Goal: Download file/media

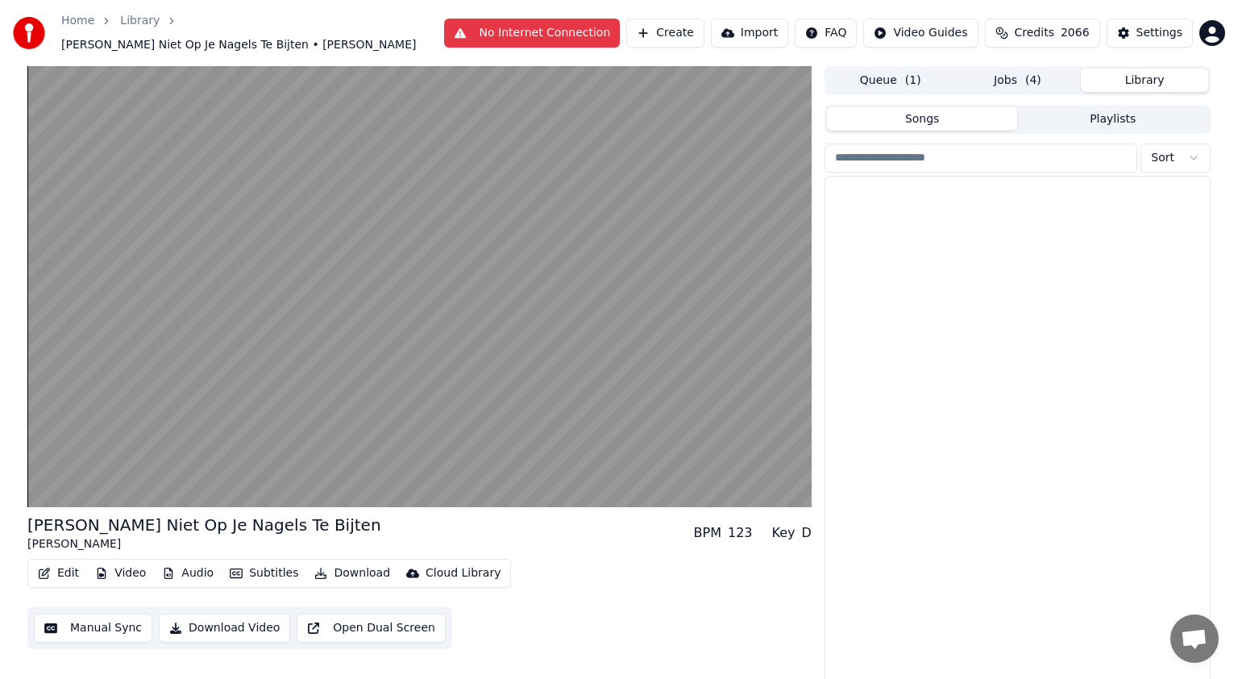
scroll to position [702, 0]
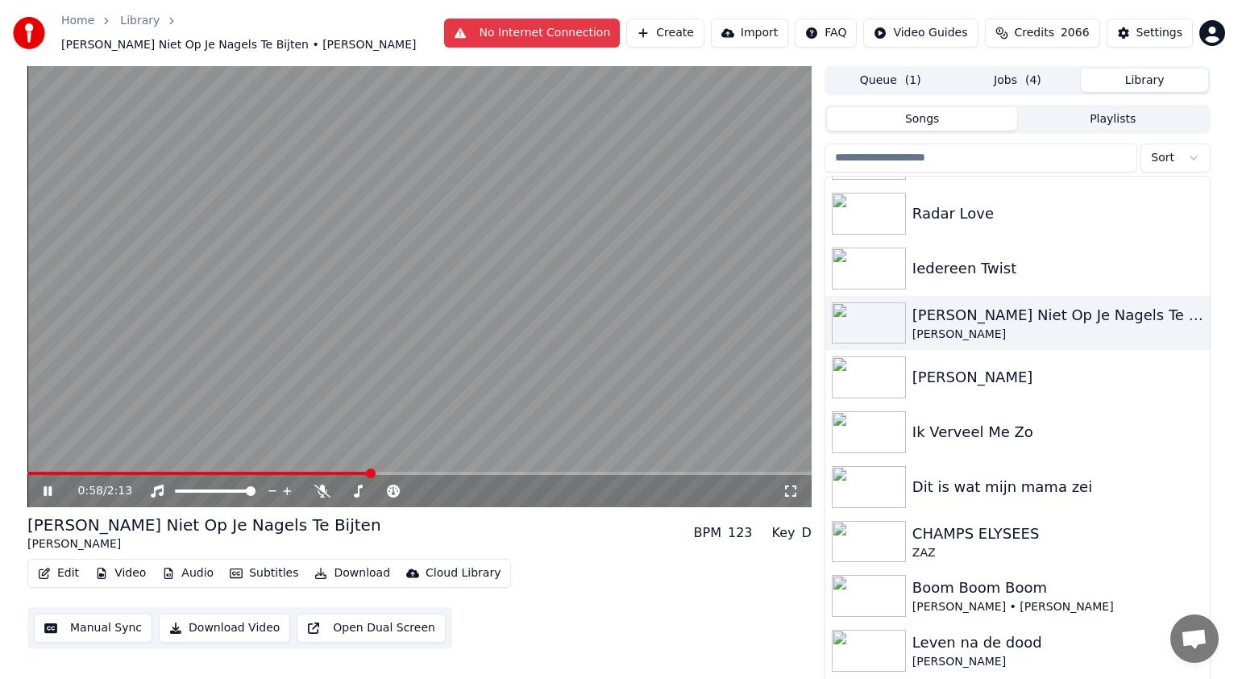
click at [52, 485] on icon at bounding box center [59, 490] width 38 height 13
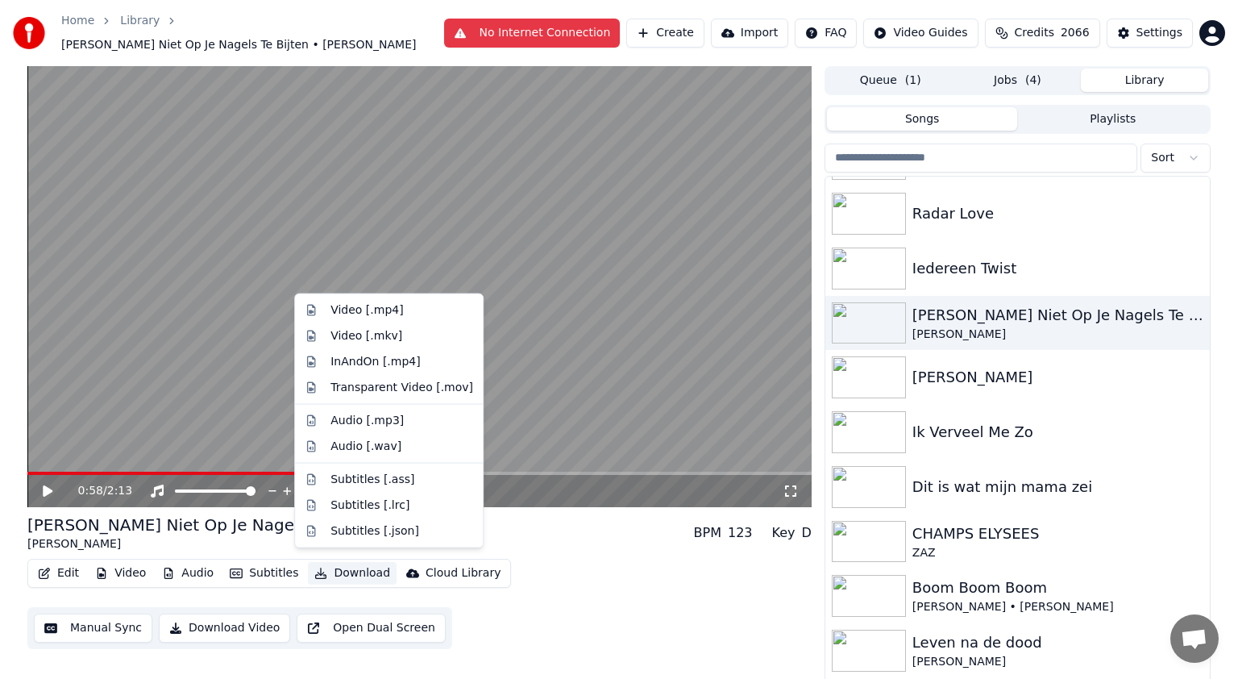
click at [358, 562] on button "Download" at bounding box center [352, 573] width 89 height 23
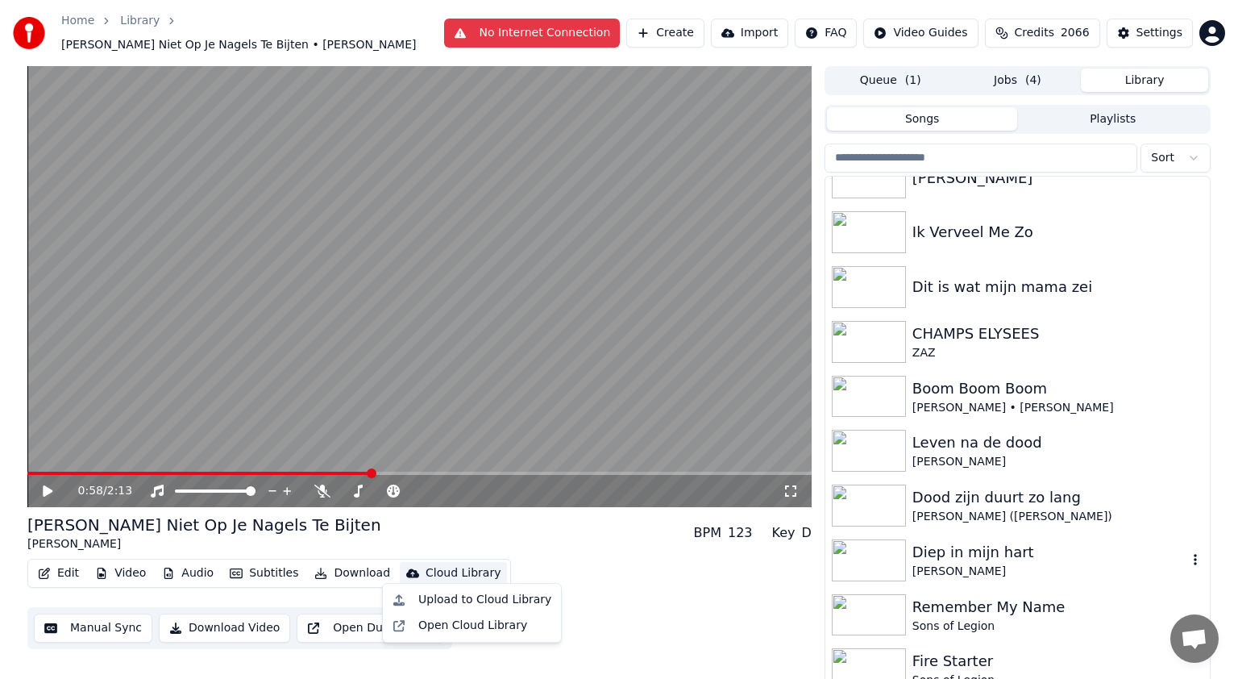
scroll to position [903, 0]
click at [619, 32] on button "No Internet Connection" at bounding box center [532, 33] width 176 height 29
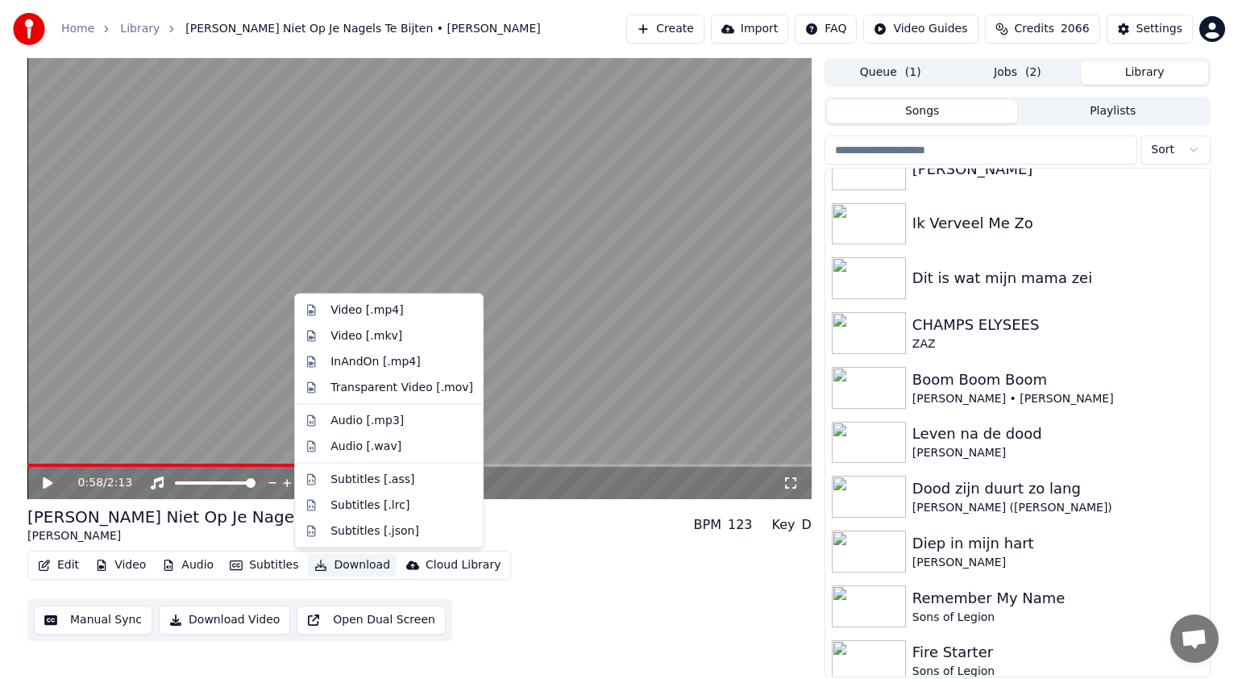
click at [351, 556] on button "Download" at bounding box center [352, 565] width 89 height 23
click at [358, 311] on div "Video [.mp4]" at bounding box center [366, 310] width 73 height 16
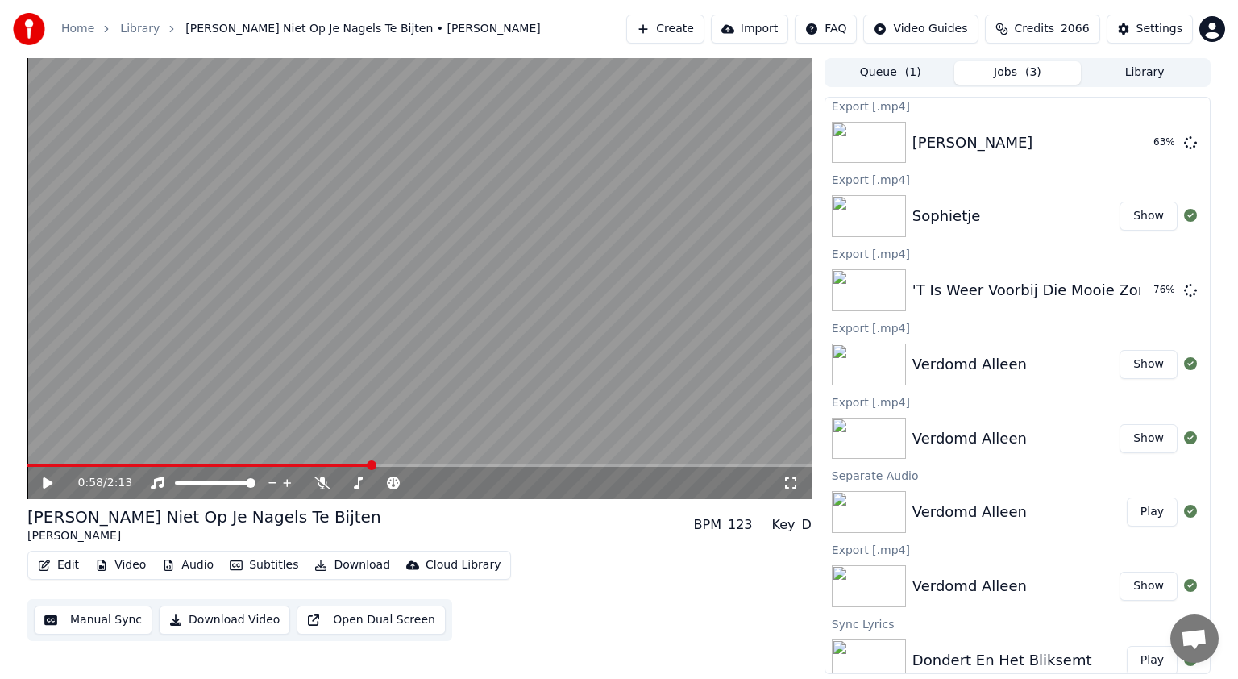
scroll to position [0, 0]
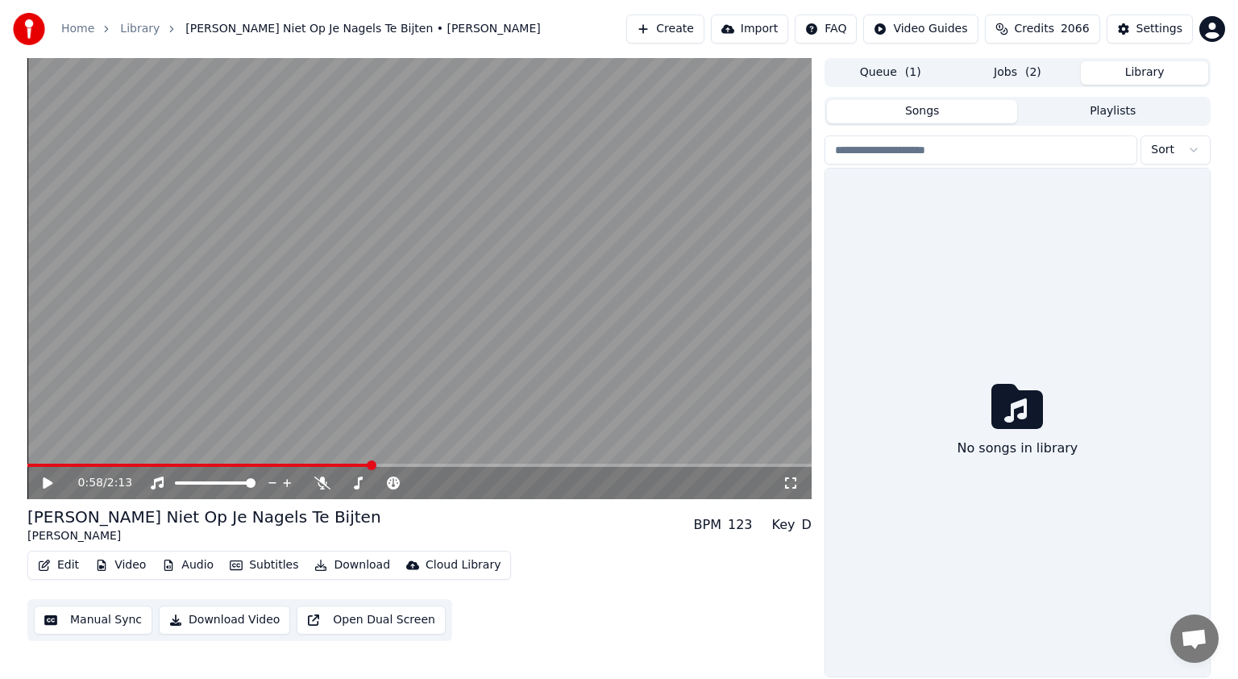
click at [1152, 73] on button "Library" at bounding box center [1144, 72] width 127 height 23
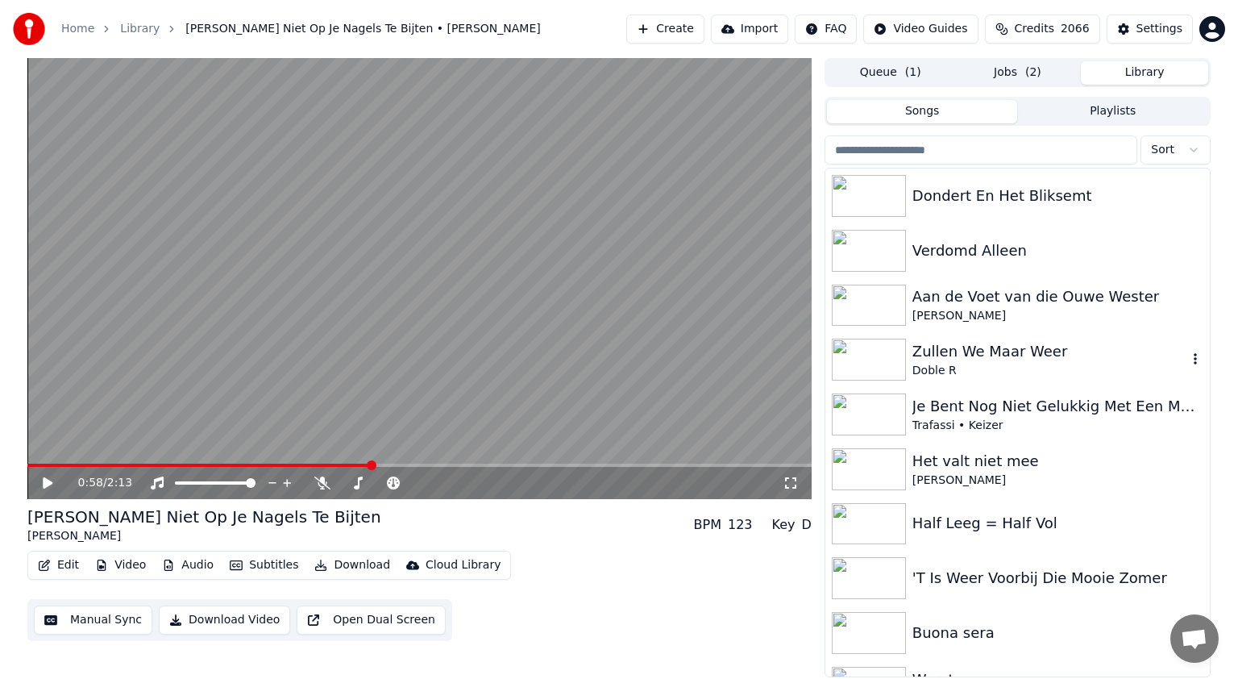
click at [1027, 358] on div "Zullen We Maar Weer" at bounding box center [1049, 351] width 275 height 23
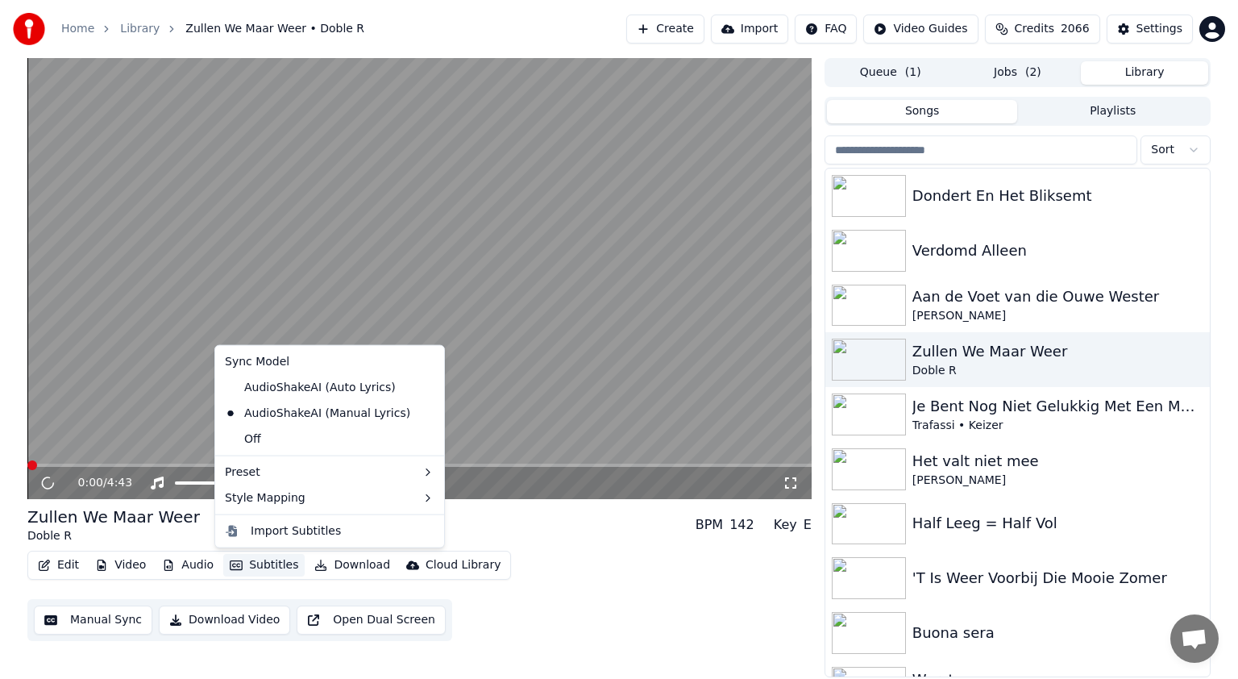
click at [248, 565] on button "Subtitles" at bounding box center [263, 565] width 81 height 23
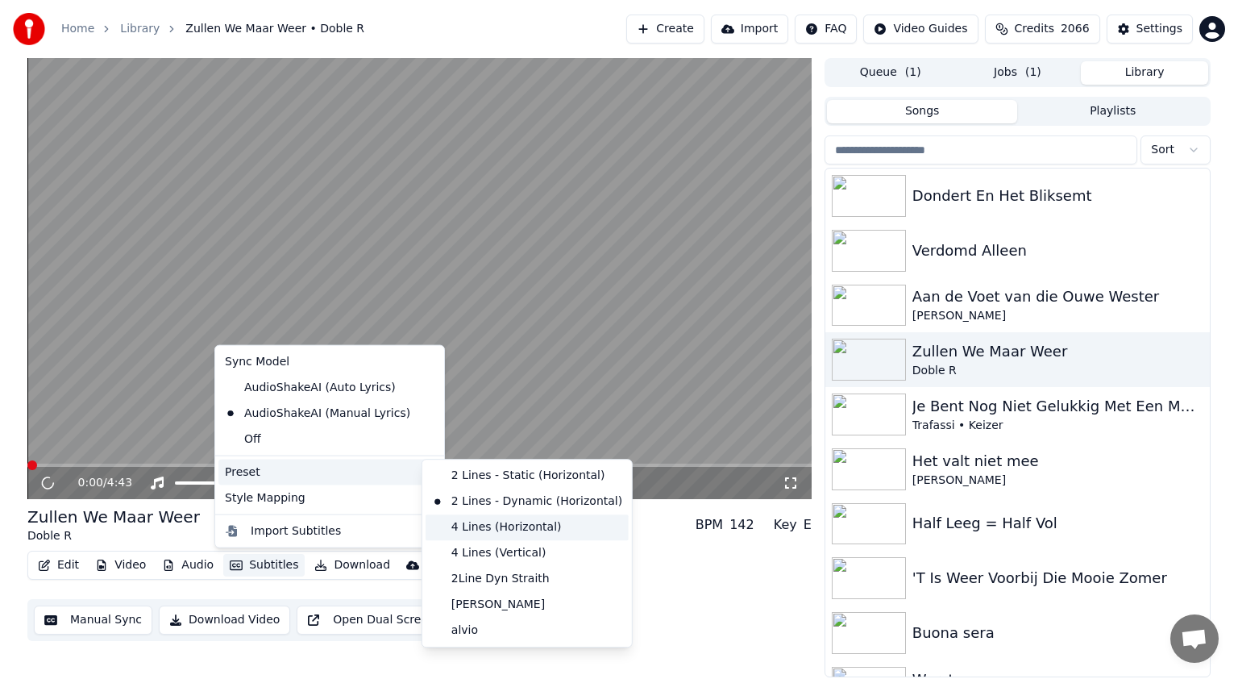
click at [490, 534] on div "4 Lines (Horizontal)" at bounding box center [526, 527] width 203 height 26
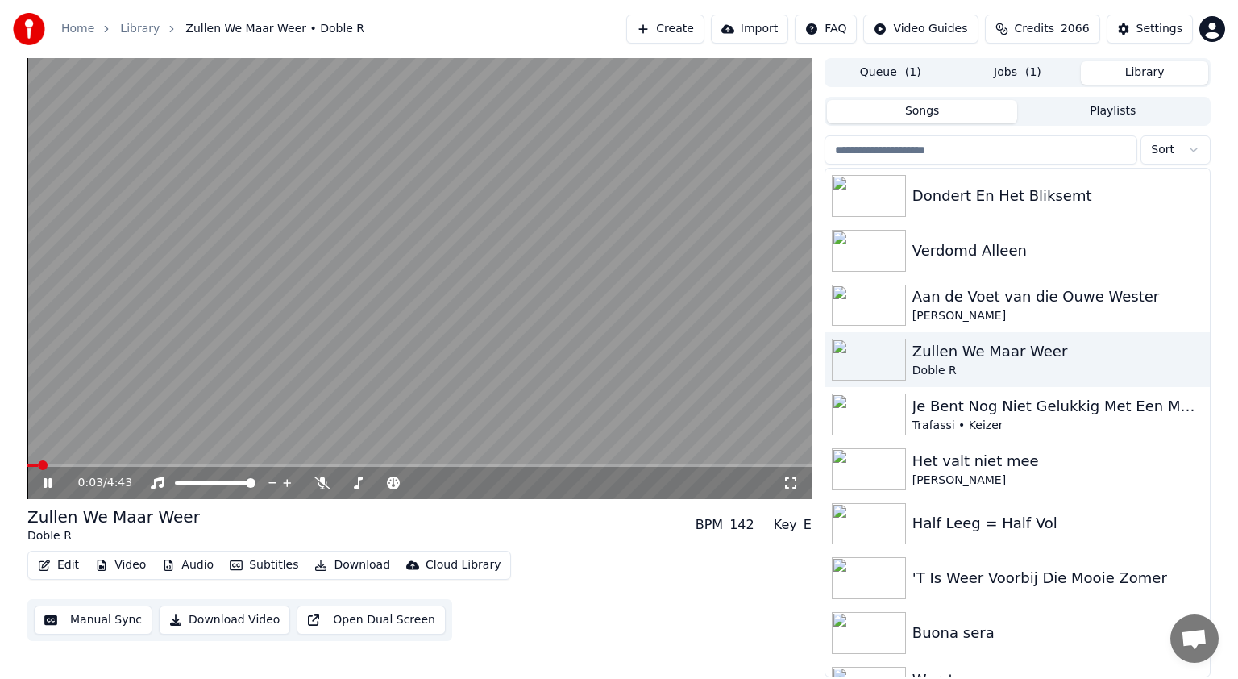
click at [169, 463] on video at bounding box center [419, 278] width 784 height 441
click at [170, 465] on span at bounding box center [419, 464] width 784 height 3
click at [47, 484] on icon at bounding box center [48, 482] width 10 height 11
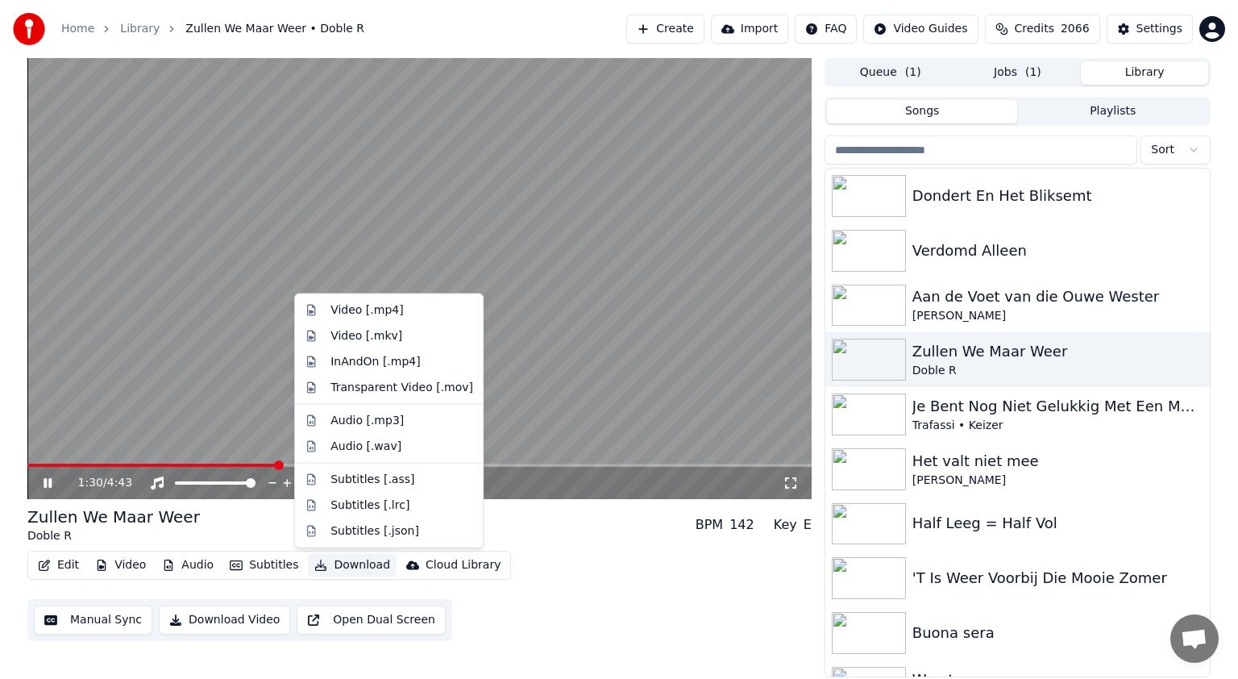
click at [347, 558] on button "Download" at bounding box center [352, 565] width 89 height 23
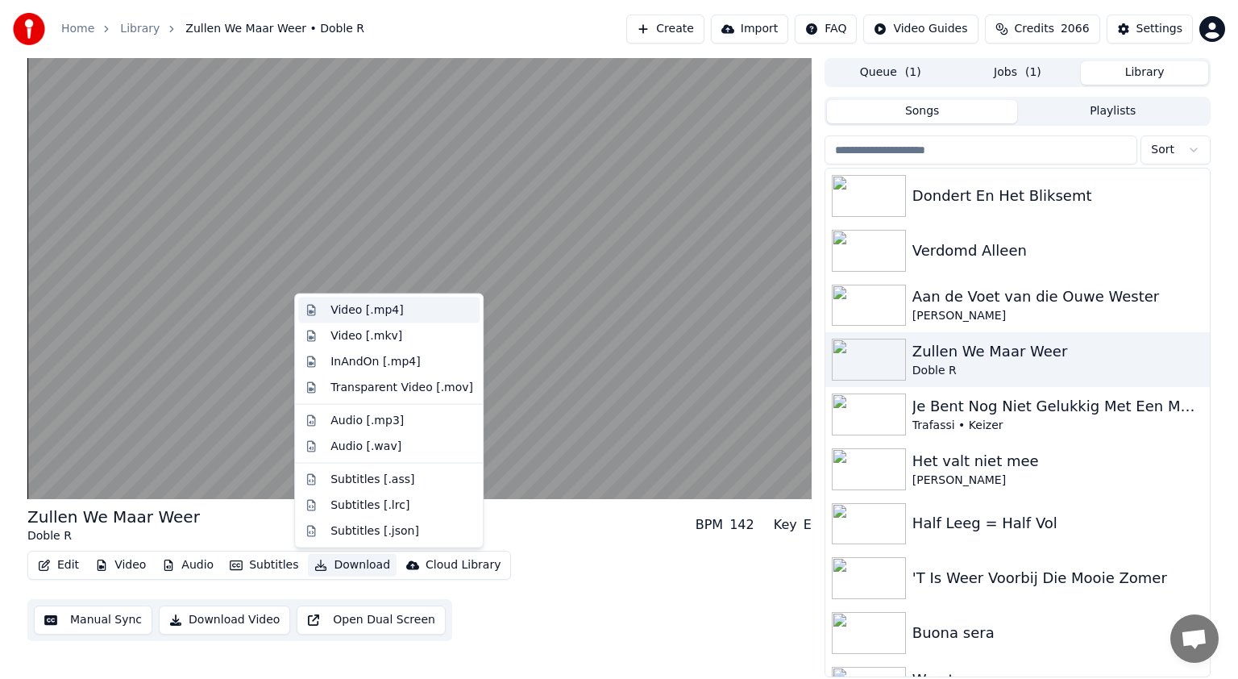
click at [342, 310] on div "Video [.mp4]" at bounding box center [366, 310] width 73 height 16
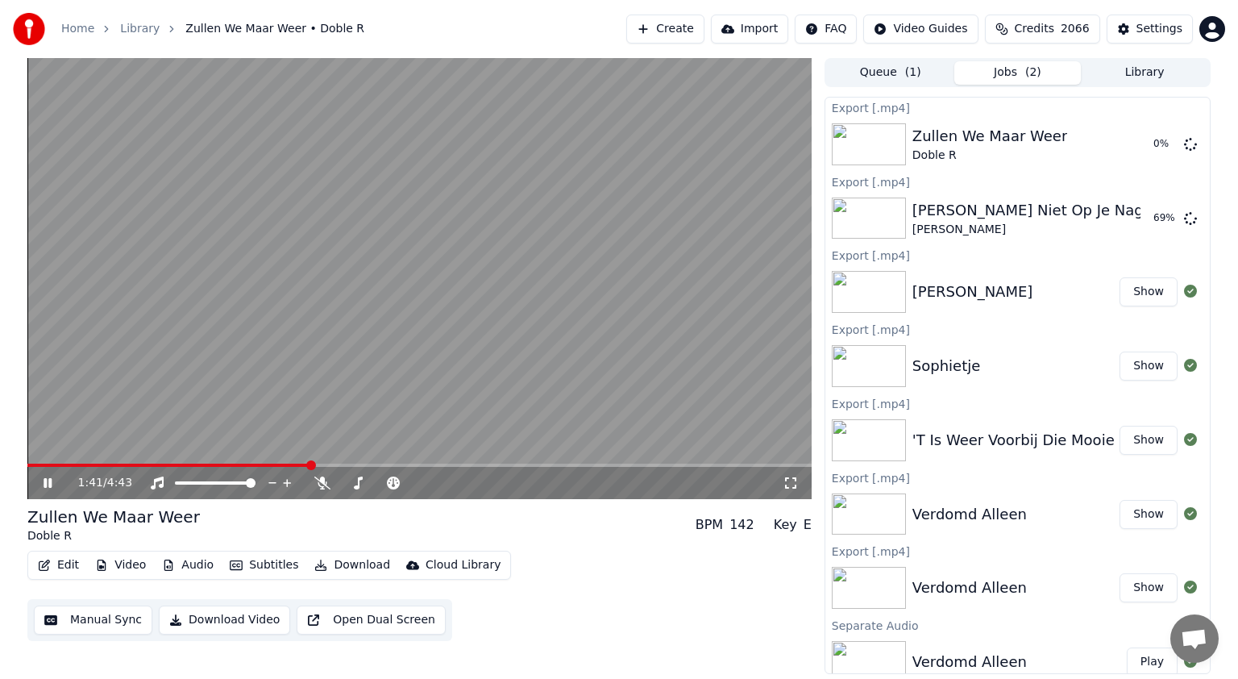
click at [47, 475] on div "1:41 / 4:43" at bounding box center [419, 483] width 771 height 16
click at [47, 479] on icon at bounding box center [59, 482] width 38 height 13
click at [1137, 432] on button "Show" at bounding box center [1148, 439] width 58 height 29
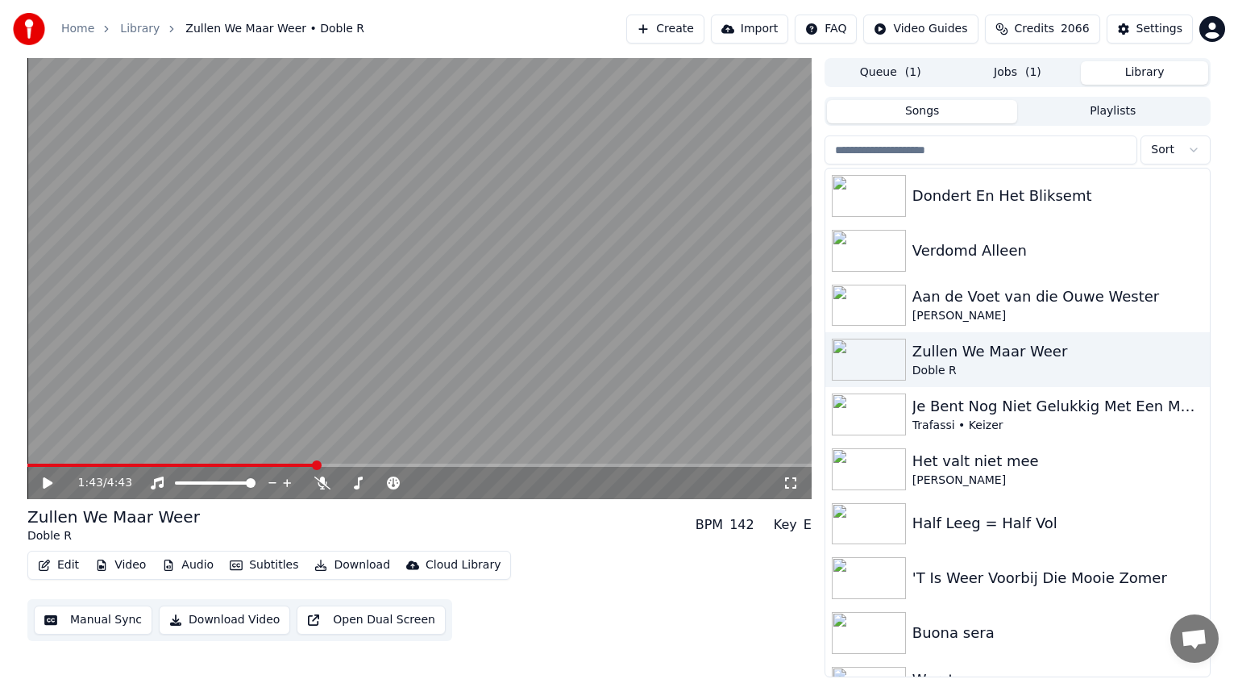
click at [1169, 71] on button "Library" at bounding box center [1144, 72] width 127 height 23
click at [1086, 297] on div "Aan de Voet van die Ouwe Wester" at bounding box center [1049, 296] width 275 height 23
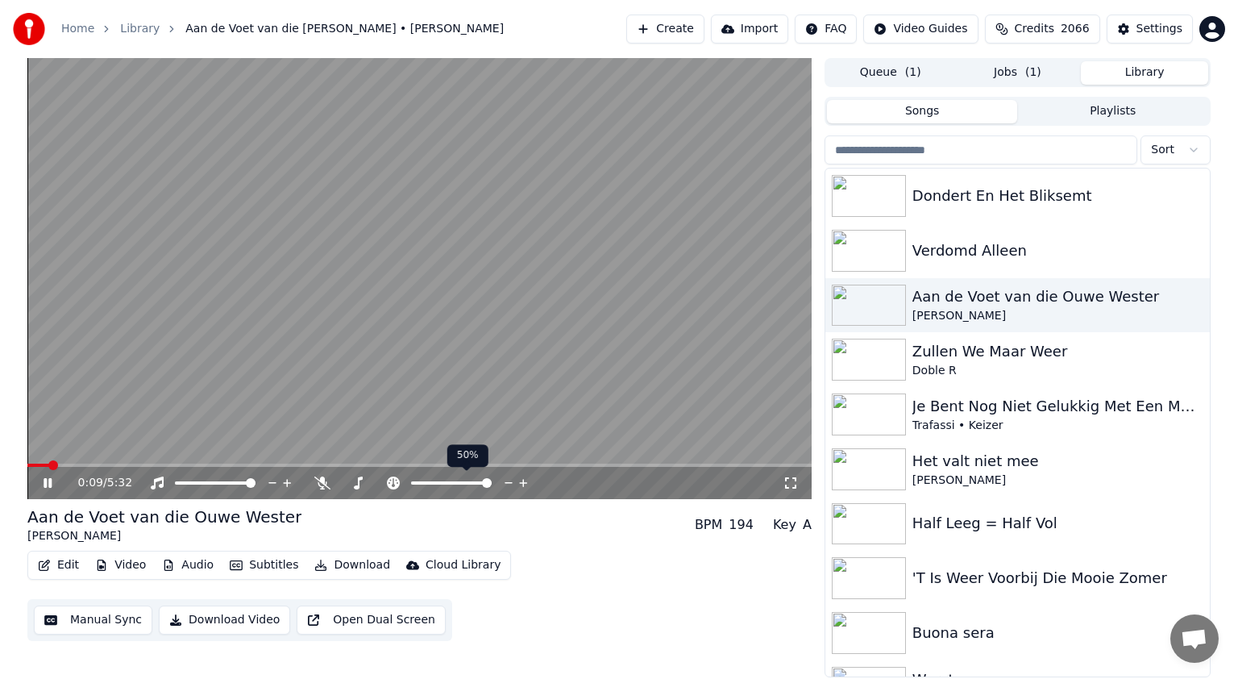
click at [492, 484] on span at bounding box center [487, 483] width 10 height 10
click at [318, 483] on icon at bounding box center [322, 482] width 16 height 13
click at [45, 481] on icon at bounding box center [48, 483] width 8 height 10
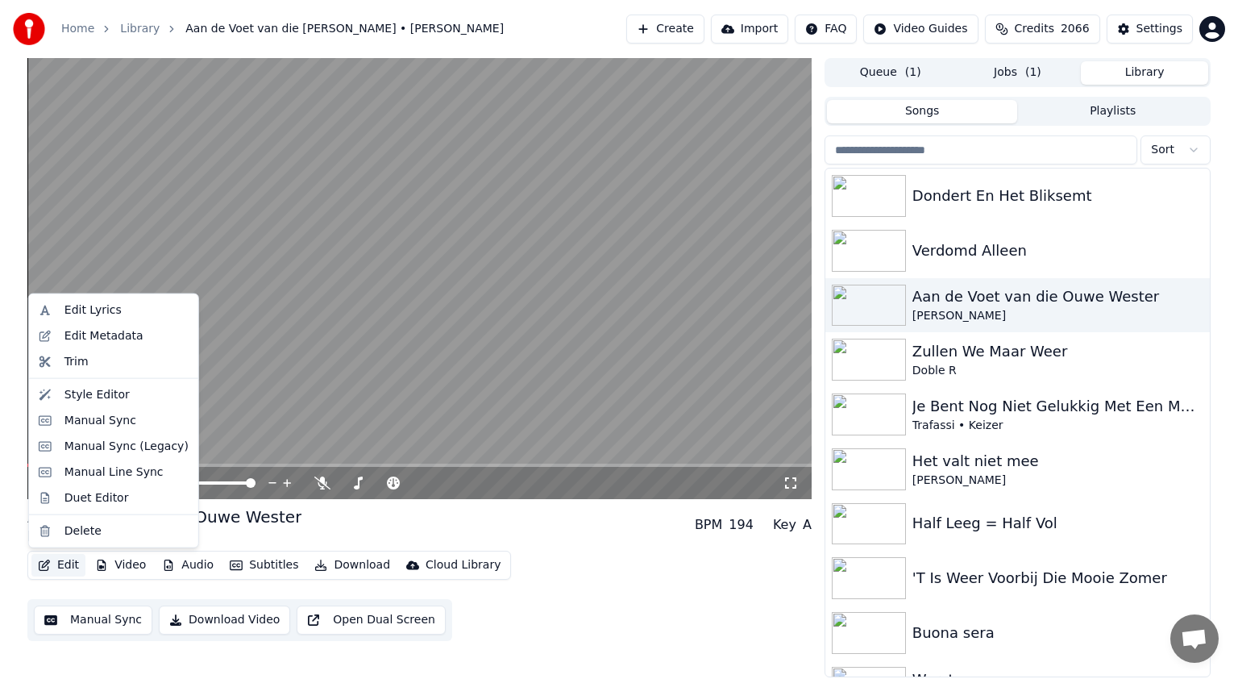
click at [67, 564] on button "Edit" at bounding box center [58, 565] width 54 height 23
click at [73, 445] on div "Manual Sync (Legacy)" at bounding box center [126, 446] width 124 height 16
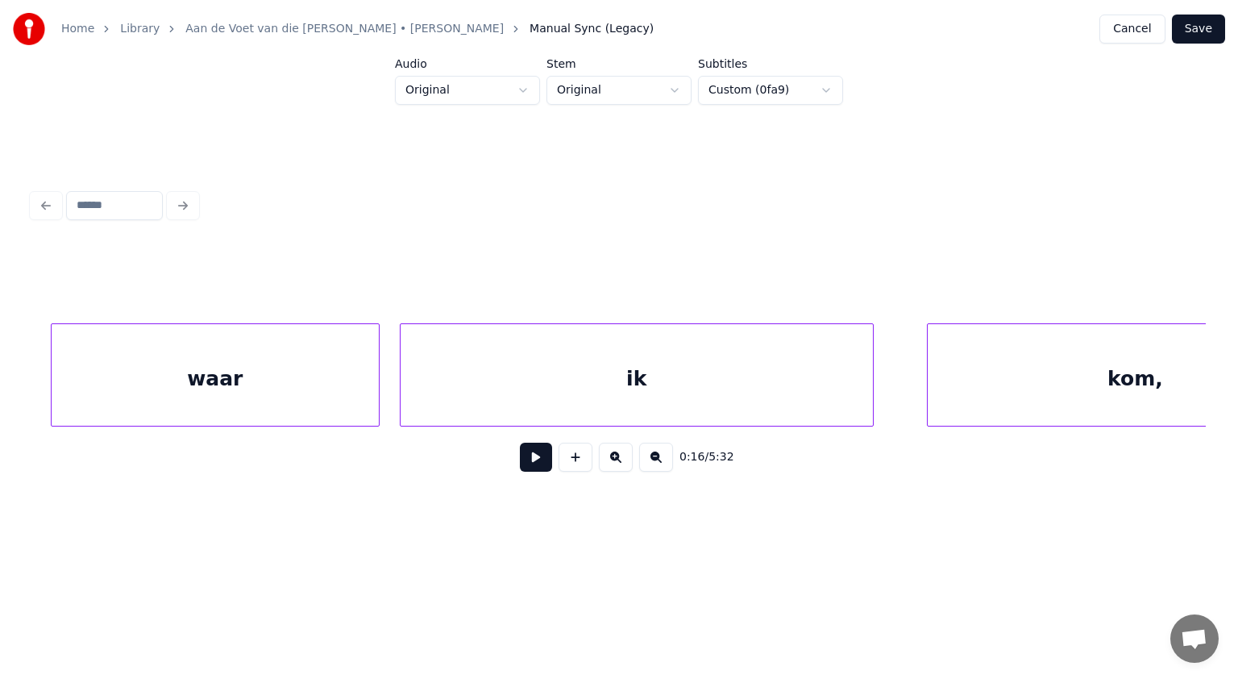
scroll to position [0, 22694]
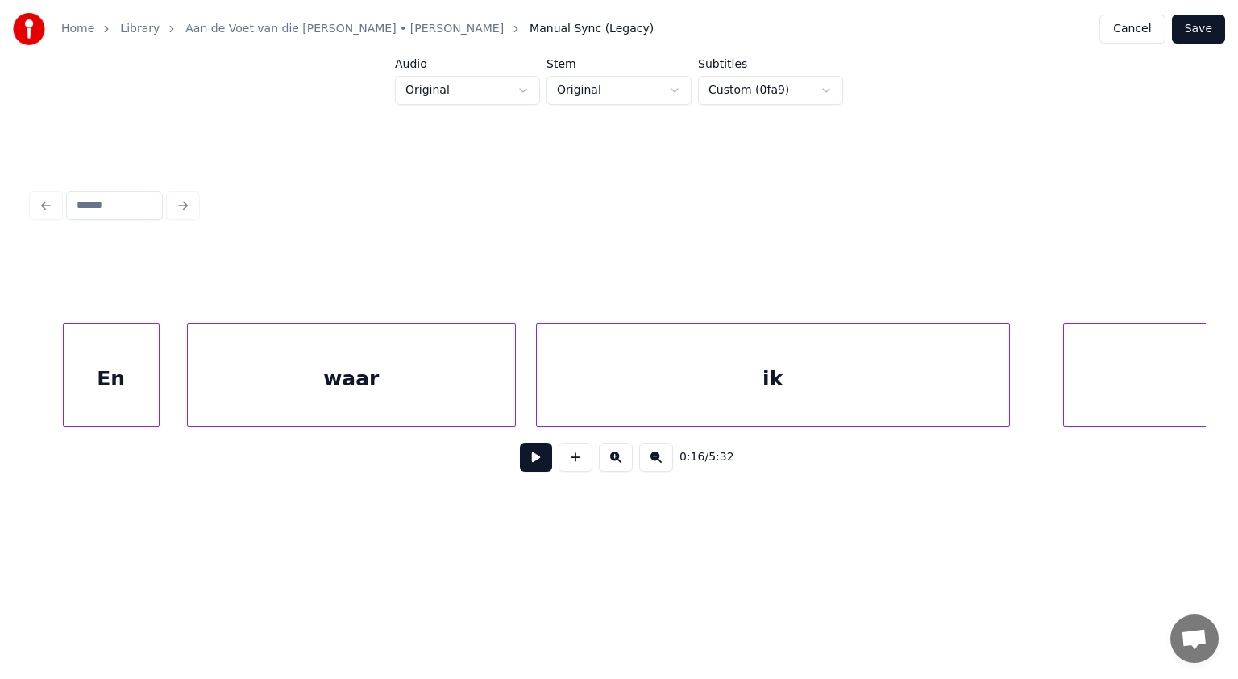
click at [217, 446] on div "0:16 / 5:32" at bounding box center [619, 456] width 1148 height 35
click at [733, 364] on div at bounding box center [733, 375] width 5 height 102
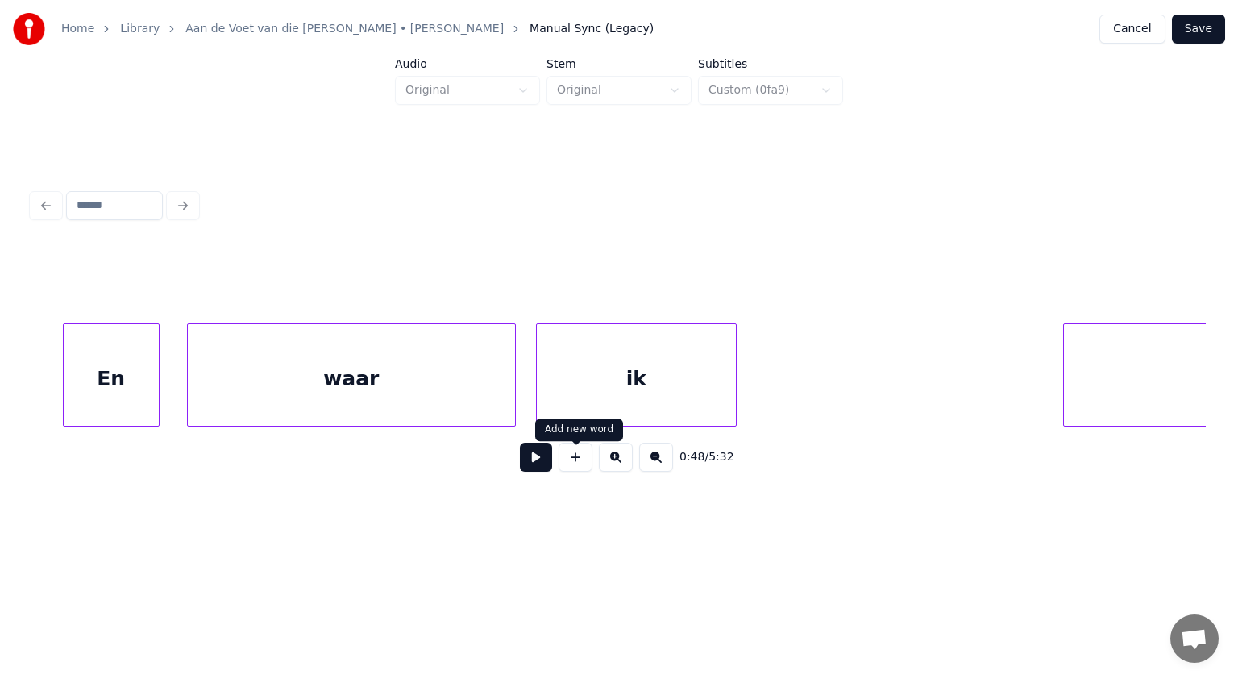
click at [577, 471] on button at bounding box center [575, 456] width 34 height 29
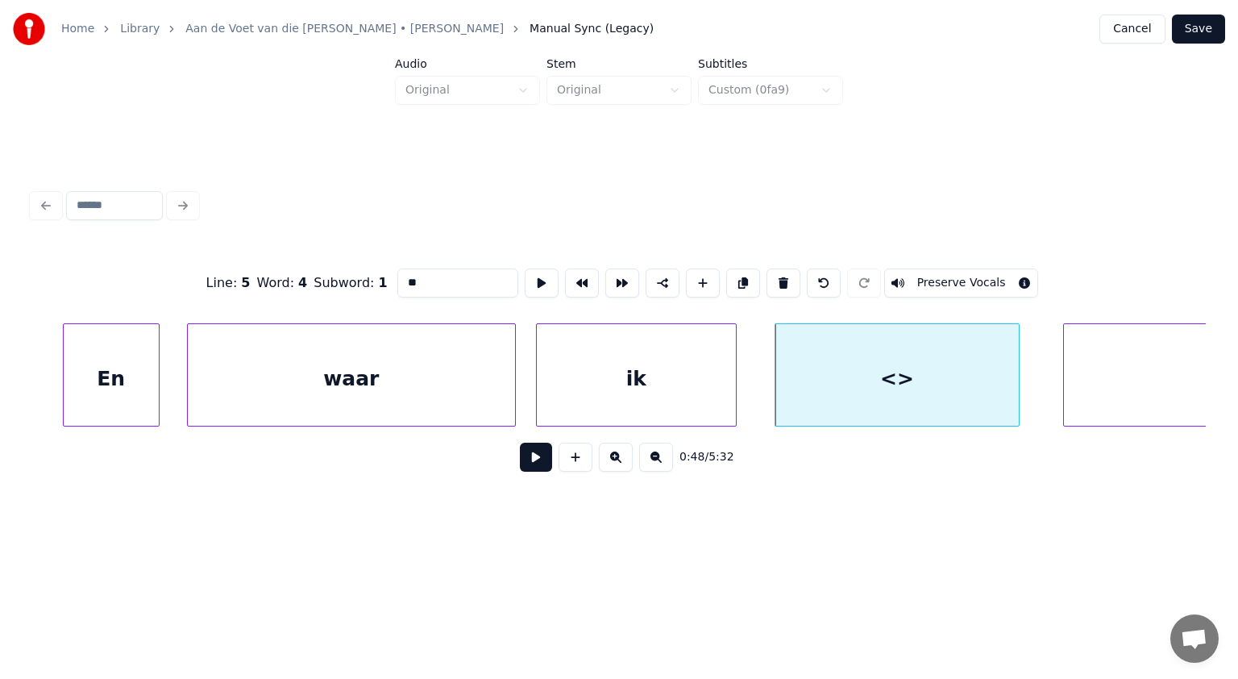
click at [1015, 393] on div at bounding box center [1016, 375] width 5 height 102
click at [938, 381] on div "<>" at bounding box center [883, 379] width 243 height 110
drag, startPoint x: 449, startPoint y: 278, endPoint x: 328, endPoint y: 274, distance: 120.9
click at [328, 274] on div "Line : 5 Word : 4 Subword : 1 ** Preserve Vocals" at bounding box center [618, 283] width 1173 height 81
type input "***"
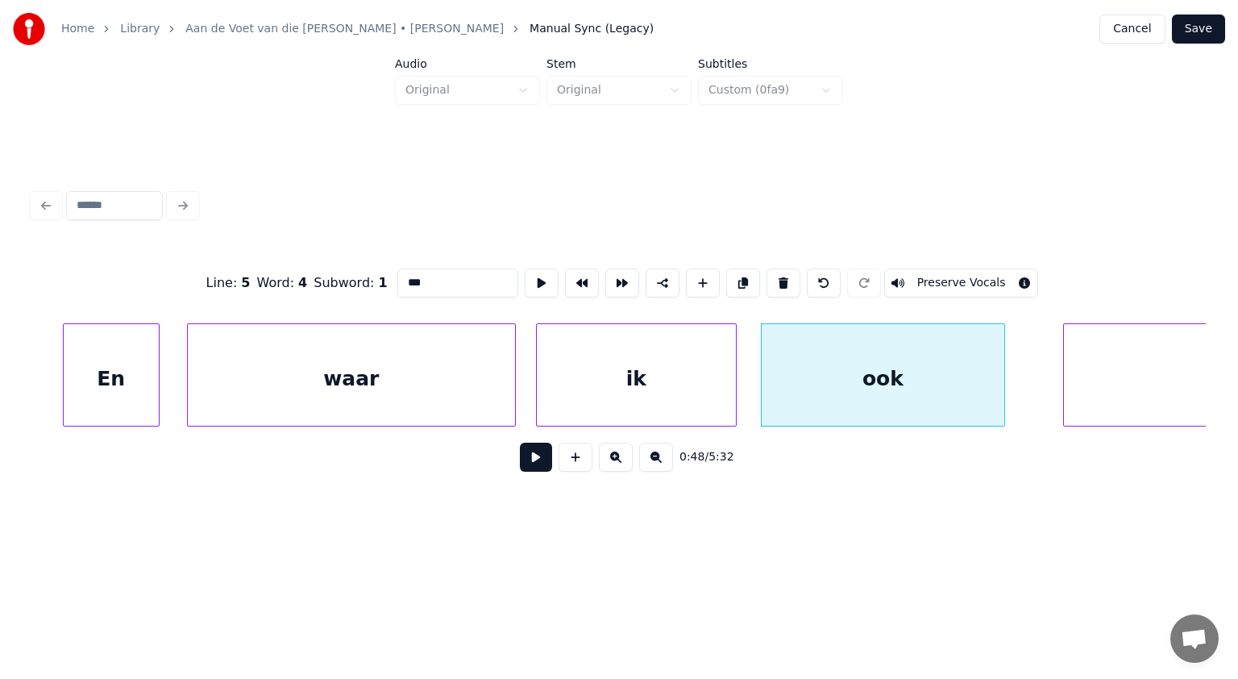
click at [1195, 23] on button "Save" at bounding box center [1198, 29] width 53 height 29
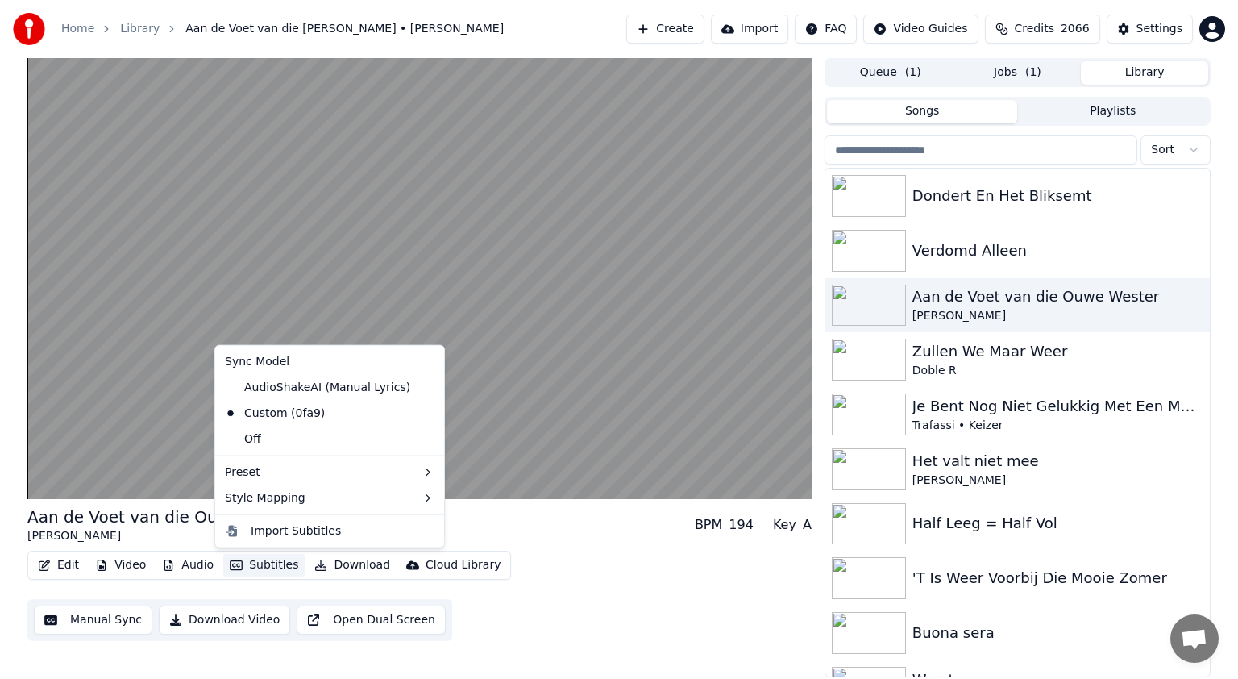
click at [263, 557] on button "Subtitles" at bounding box center [263, 565] width 81 height 23
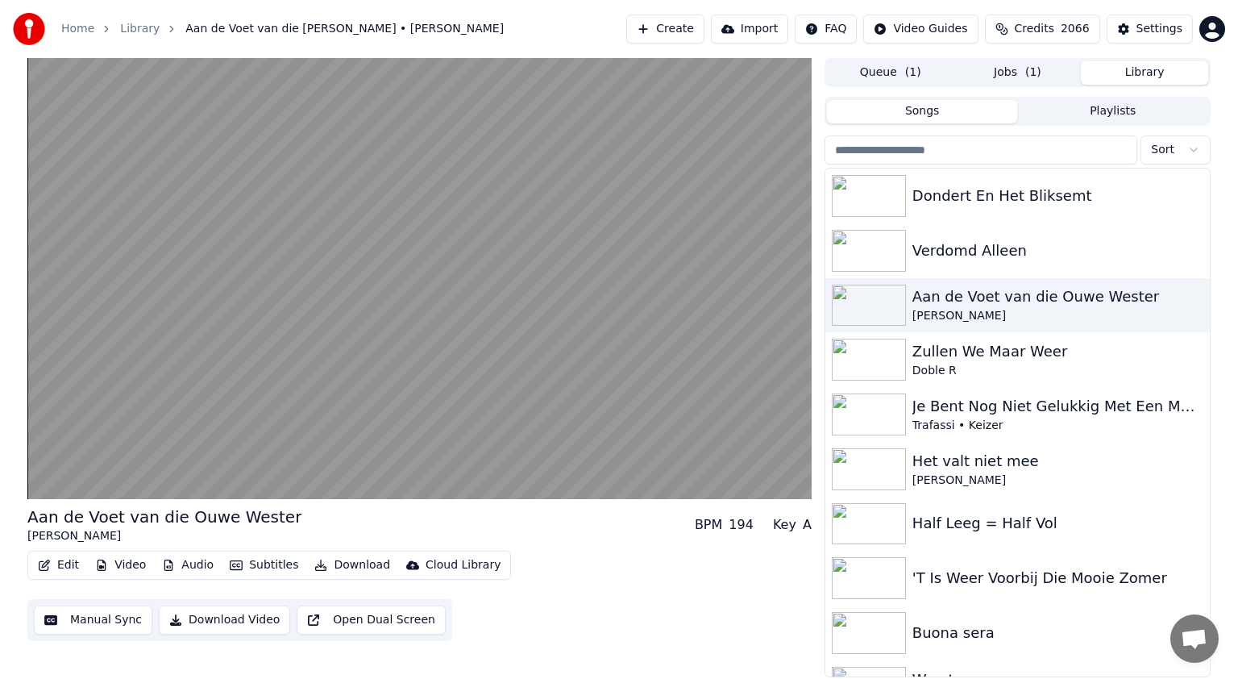
click at [650, 570] on div "Edit Video Audio Subtitles Download Cloud Library Manual Sync Download Video Op…" at bounding box center [419, 595] width 784 height 90
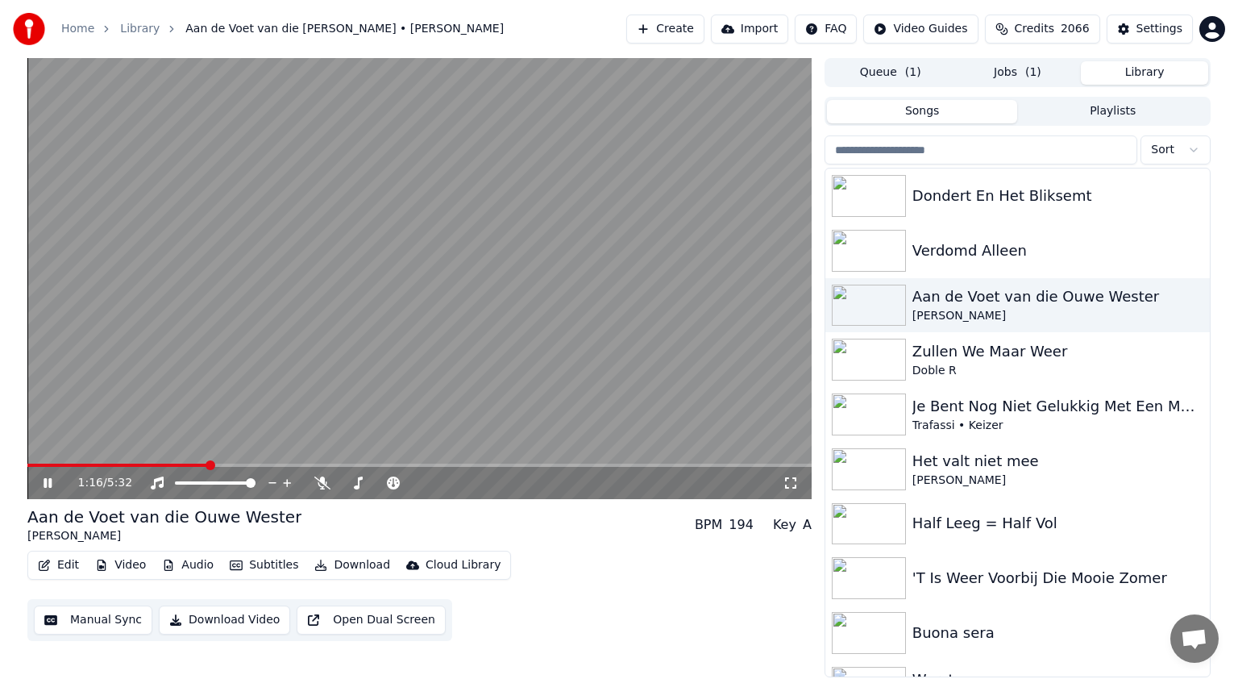
click at [48, 478] on icon at bounding box center [59, 482] width 38 height 13
click at [356, 563] on button "Download" at bounding box center [352, 565] width 89 height 23
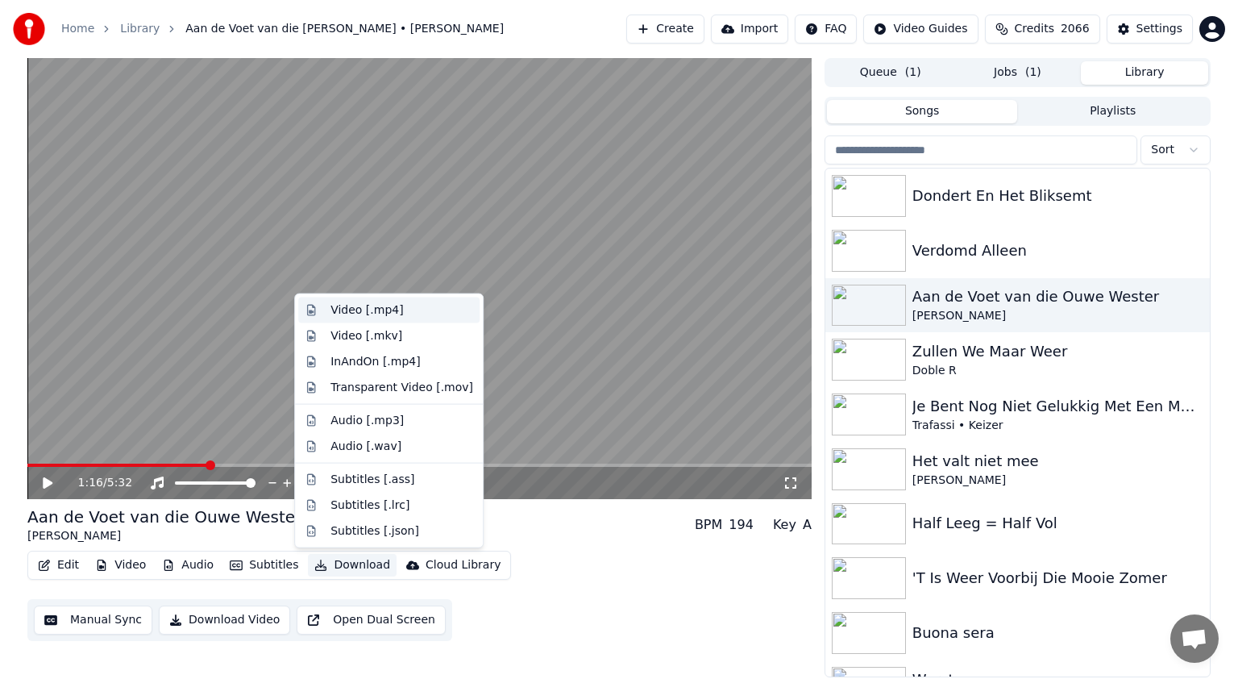
click at [367, 313] on div "Video [.mp4]" at bounding box center [366, 310] width 73 height 16
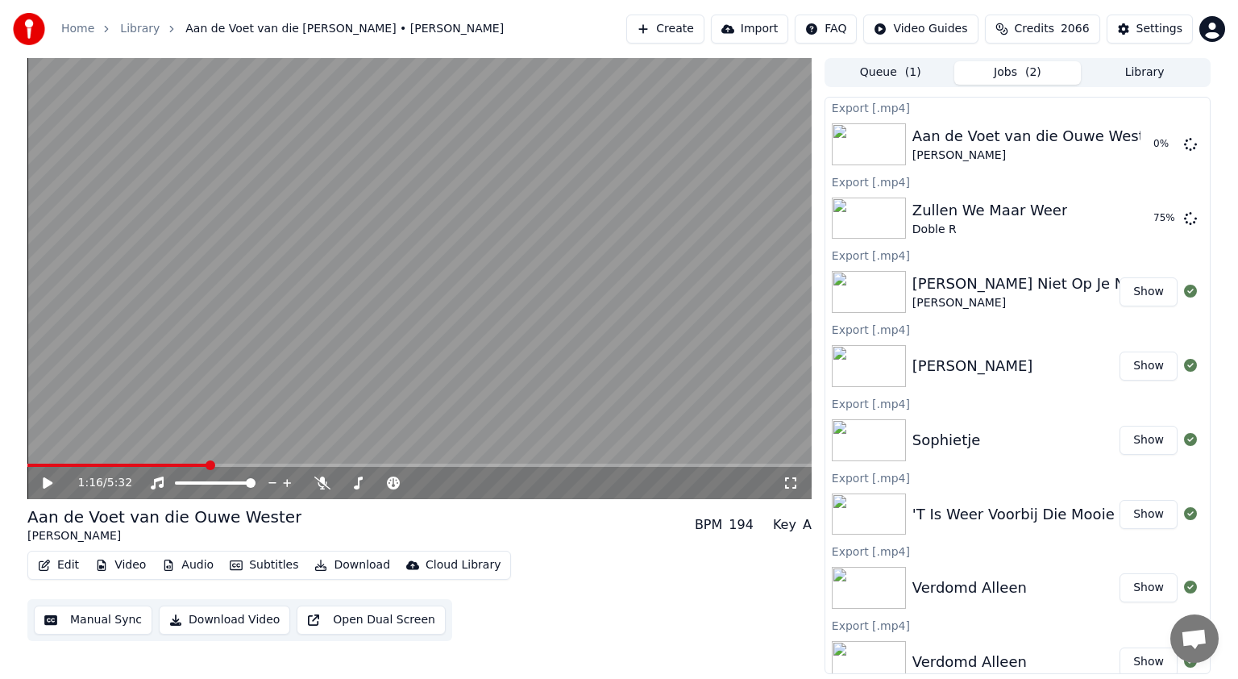
click at [1150, 69] on button "Library" at bounding box center [1144, 72] width 127 height 23
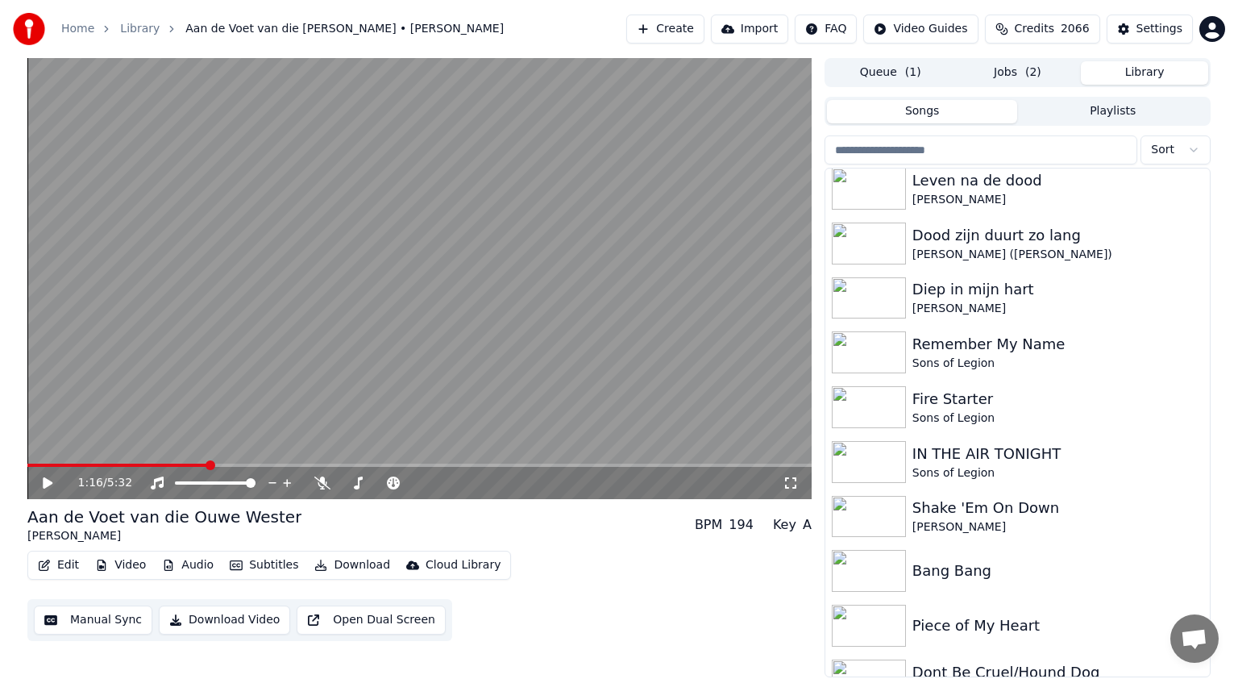
scroll to position [1162, 0]
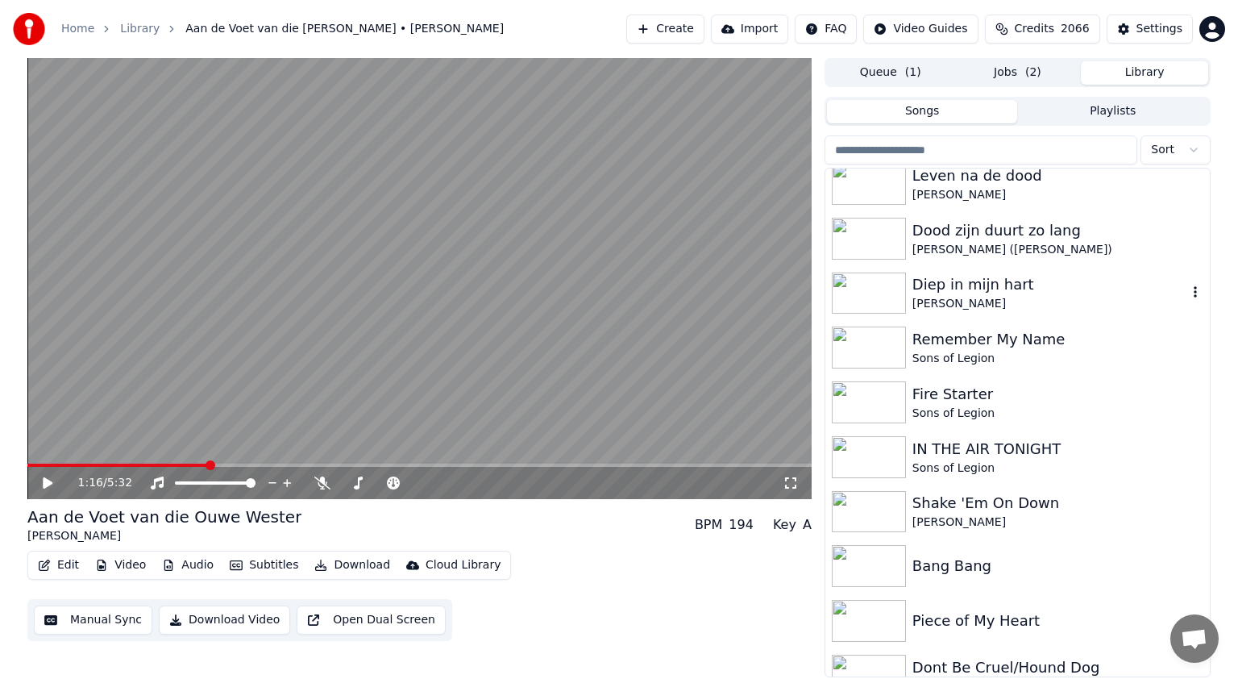
click at [865, 288] on img at bounding box center [869, 293] width 74 height 42
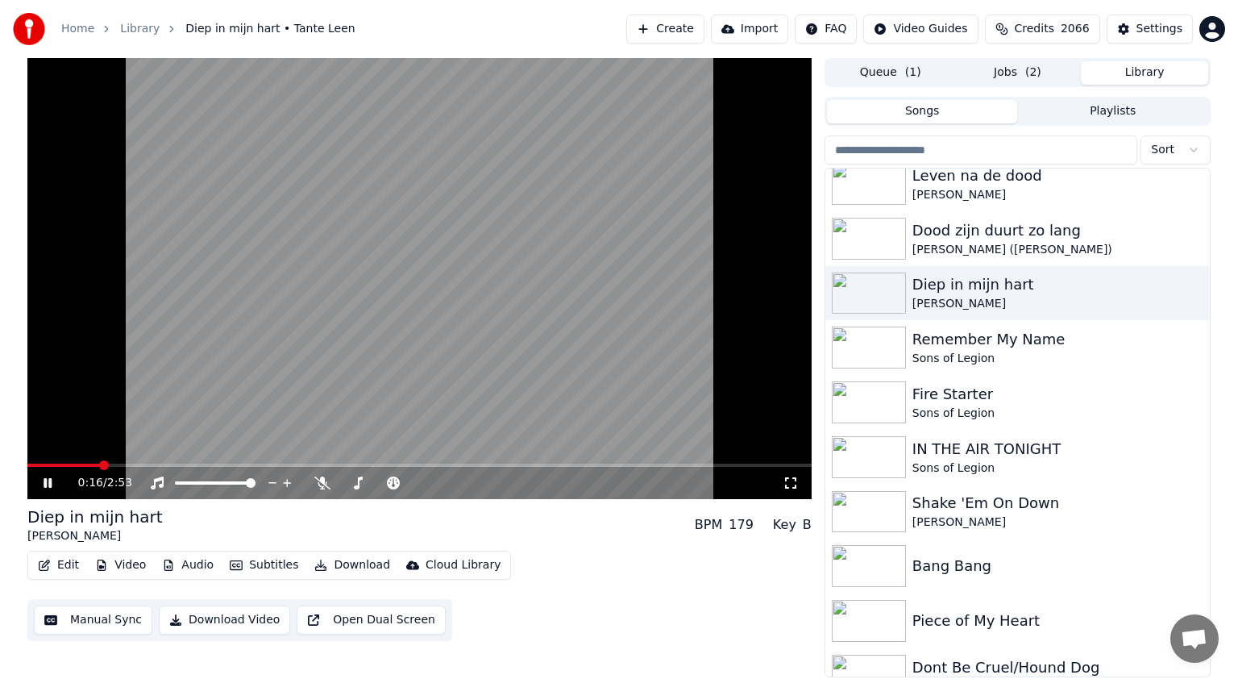
click at [45, 484] on icon at bounding box center [48, 483] width 8 height 10
click at [395, 484] on span at bounding box center [398, 483] width 10 height 10
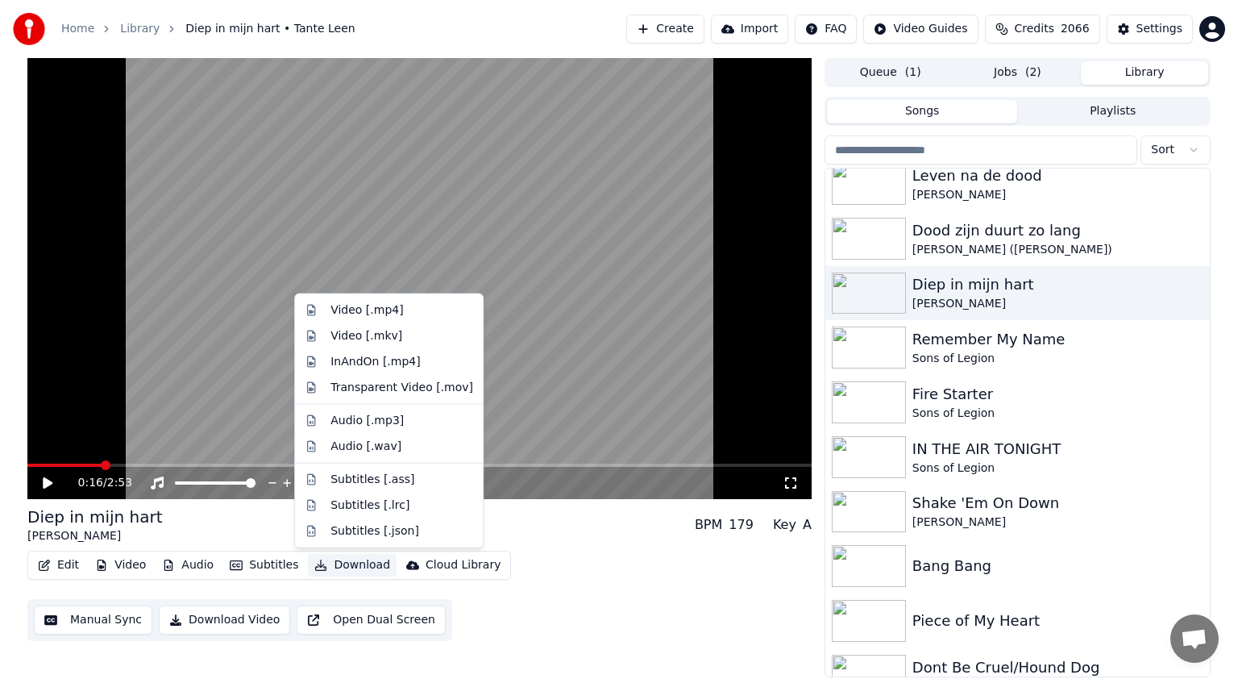
click at [353, 558] on button "Download" at bounding box center [352, 565] width 89 height 23
click at [354, 306] on div "Video [.mp4]" at bounding box center [366, 310] width 73 height 16
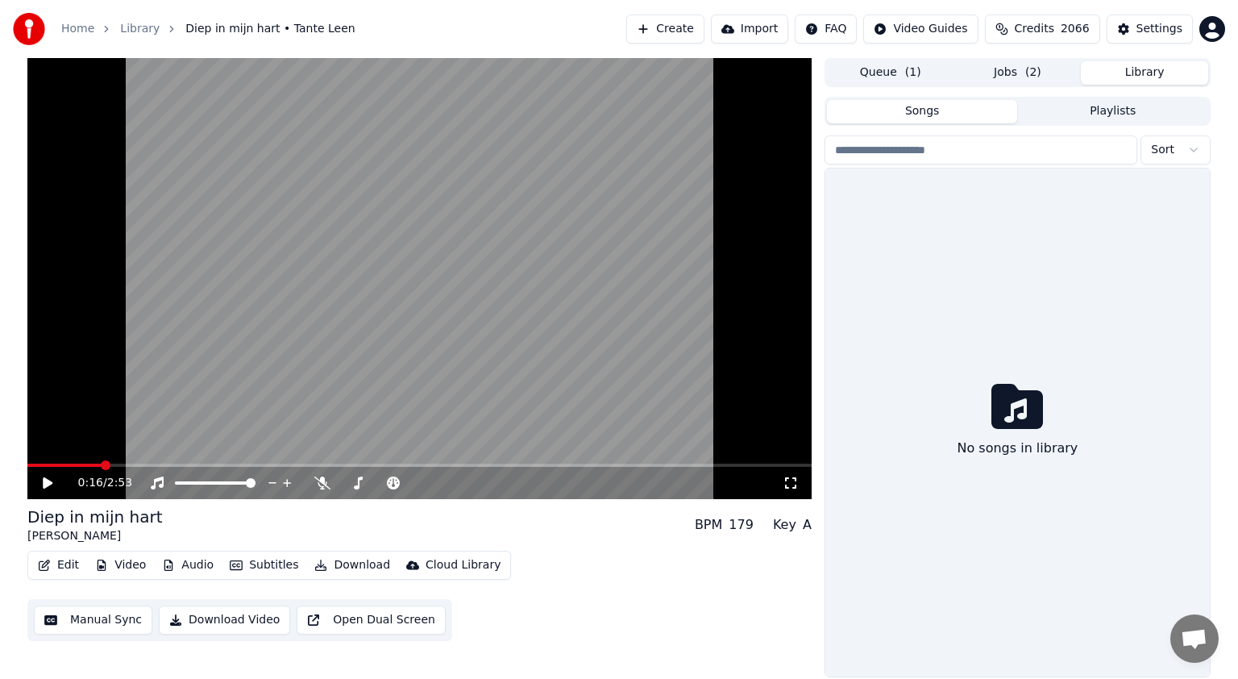
click at [1169, 64] on button "Library" at bounding box center [1144, 72] width 127 height 23
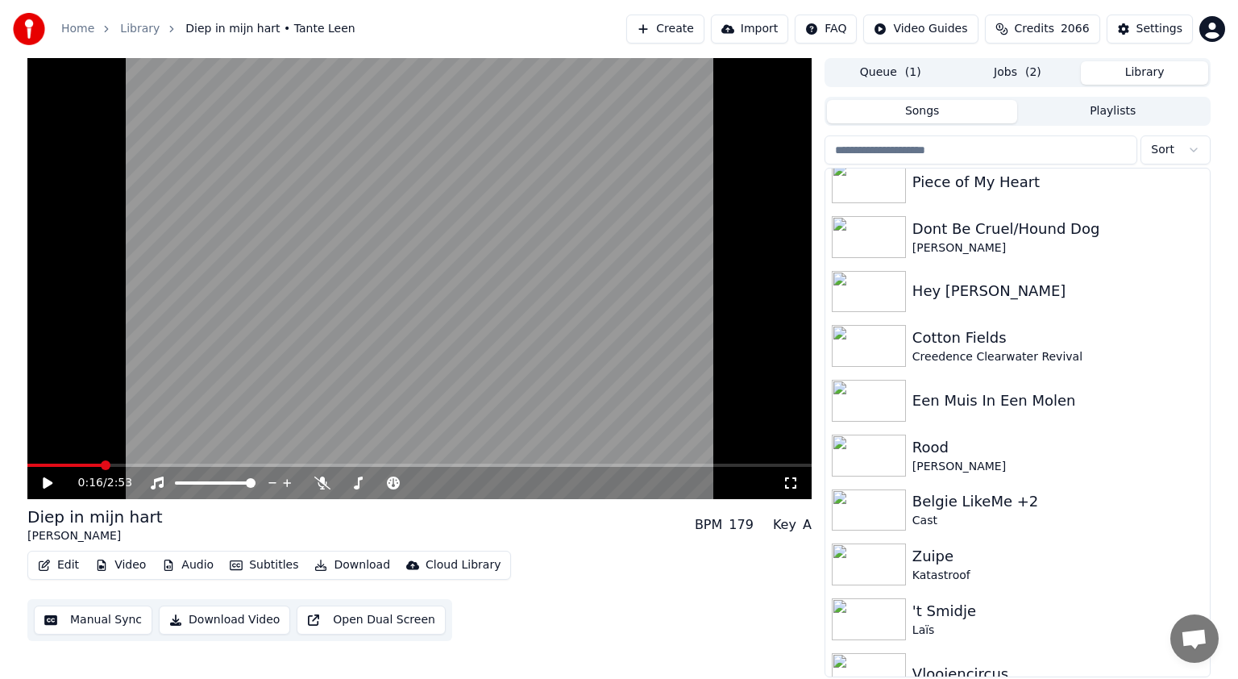
scroll to position [1613, 0]
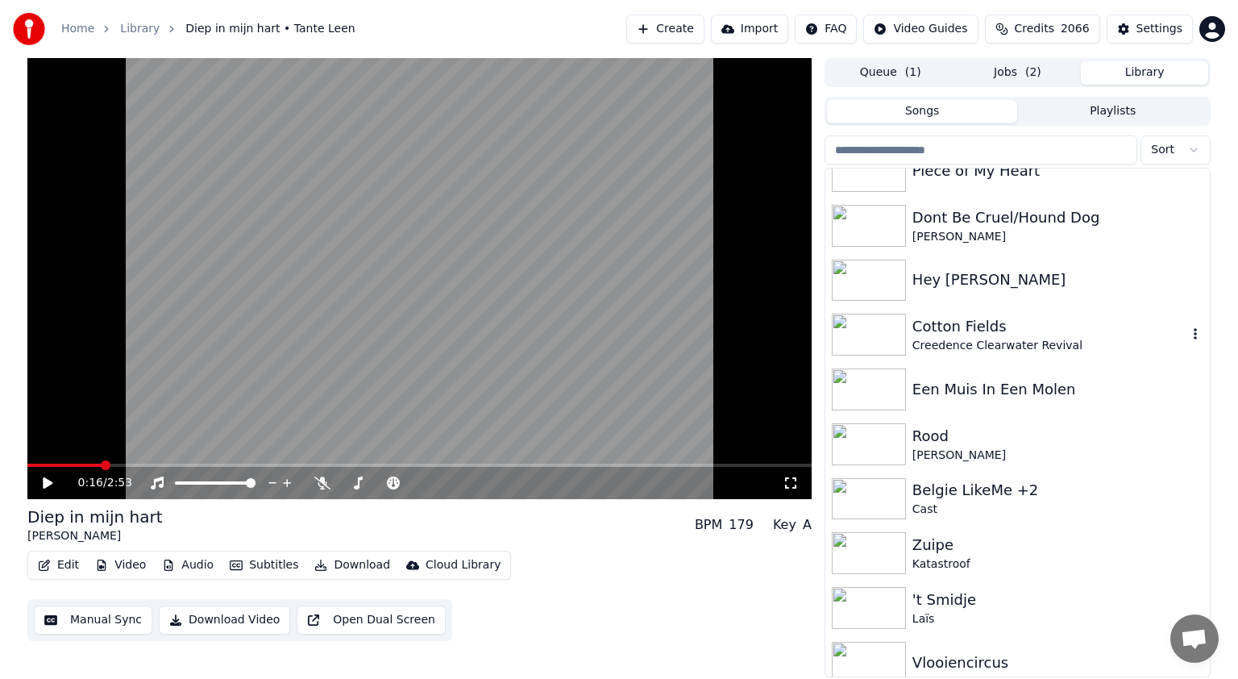
click at [857, 320] on img at bounding box center [869, 334] width 74 height 42
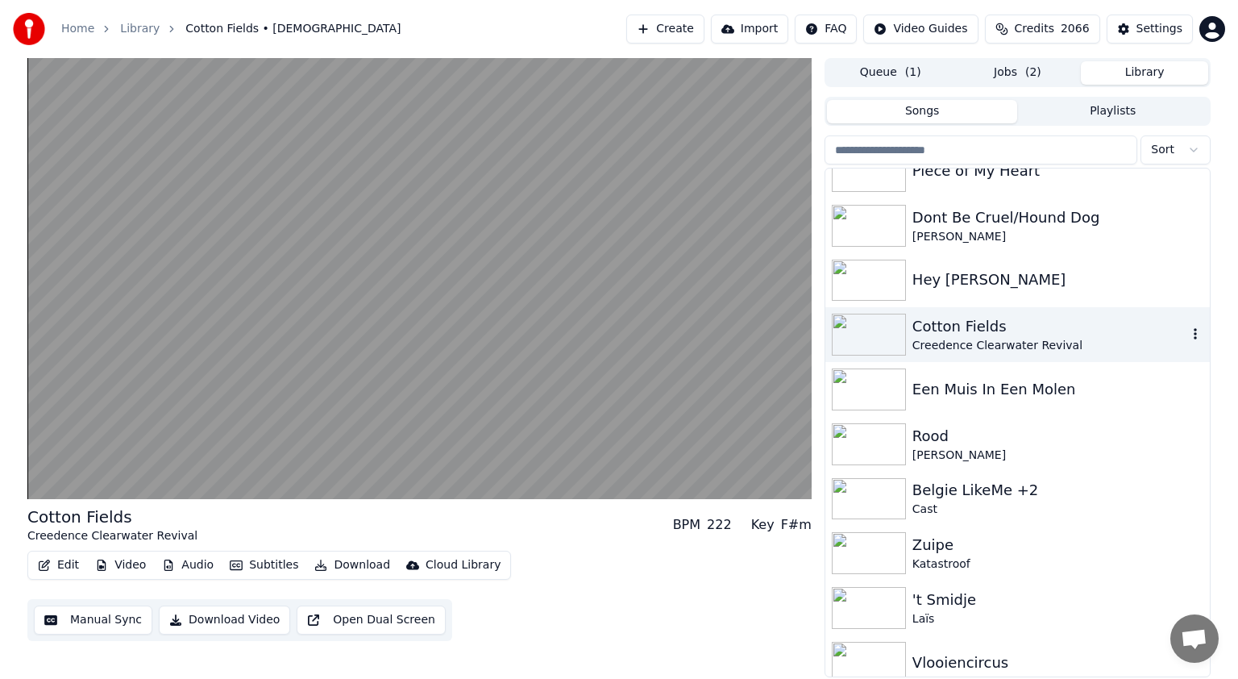
click at [857, 320] on img at bounding box center [869, 334] width 74 height 42
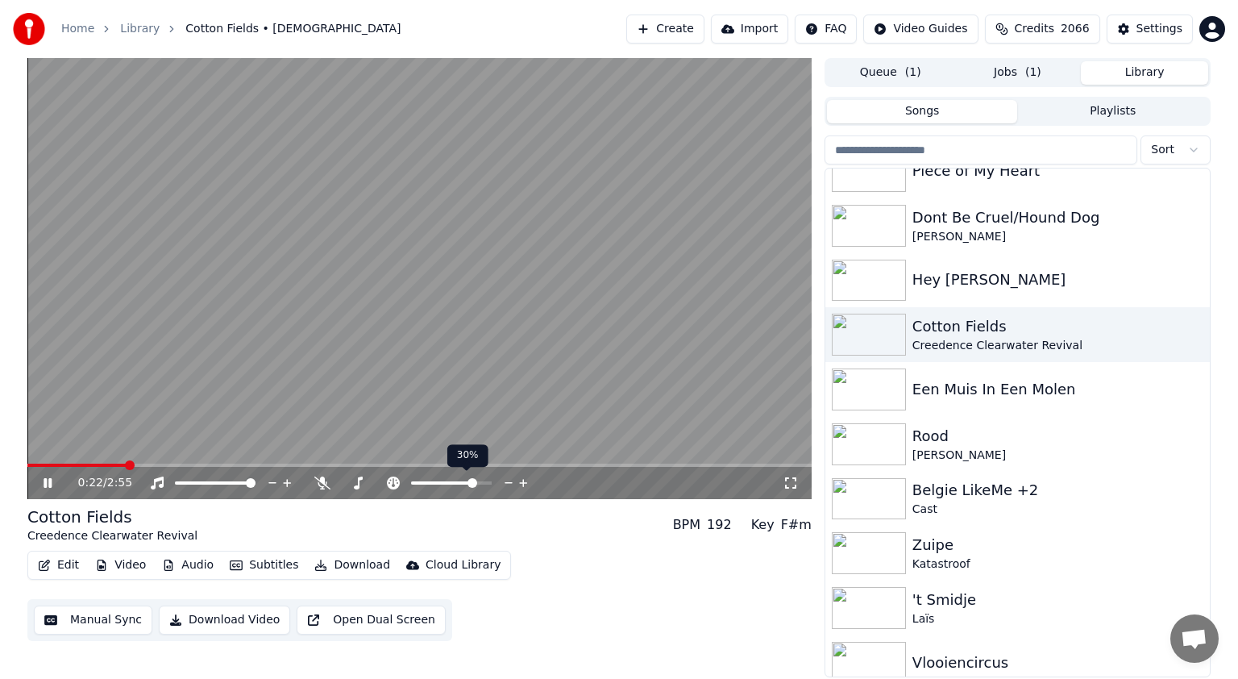
click at [475, 483] on span at bounding box center [443, 482] width 64 height 3
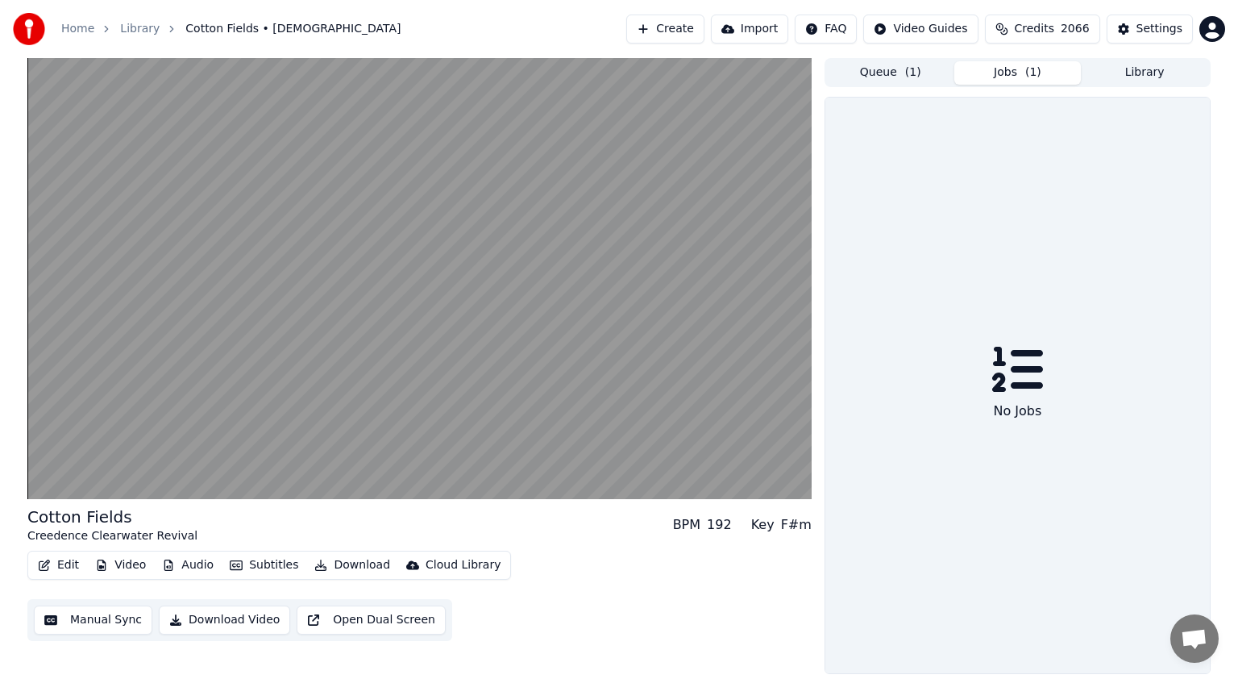
click at [1014, 69] on button "Jobs ( 1 )" at bounding box center [1017, 72] width 127 height 23
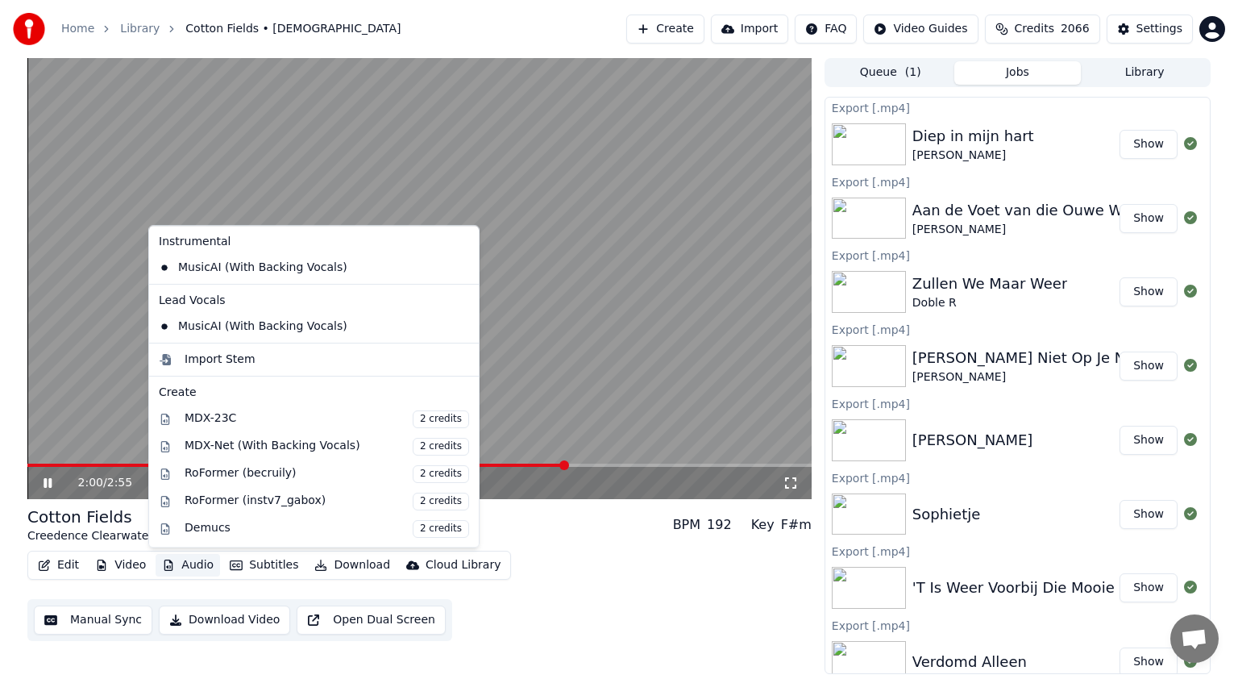
click at [198, 558] on button "Audio" at bounding box center [188, 565] width 64 height 23
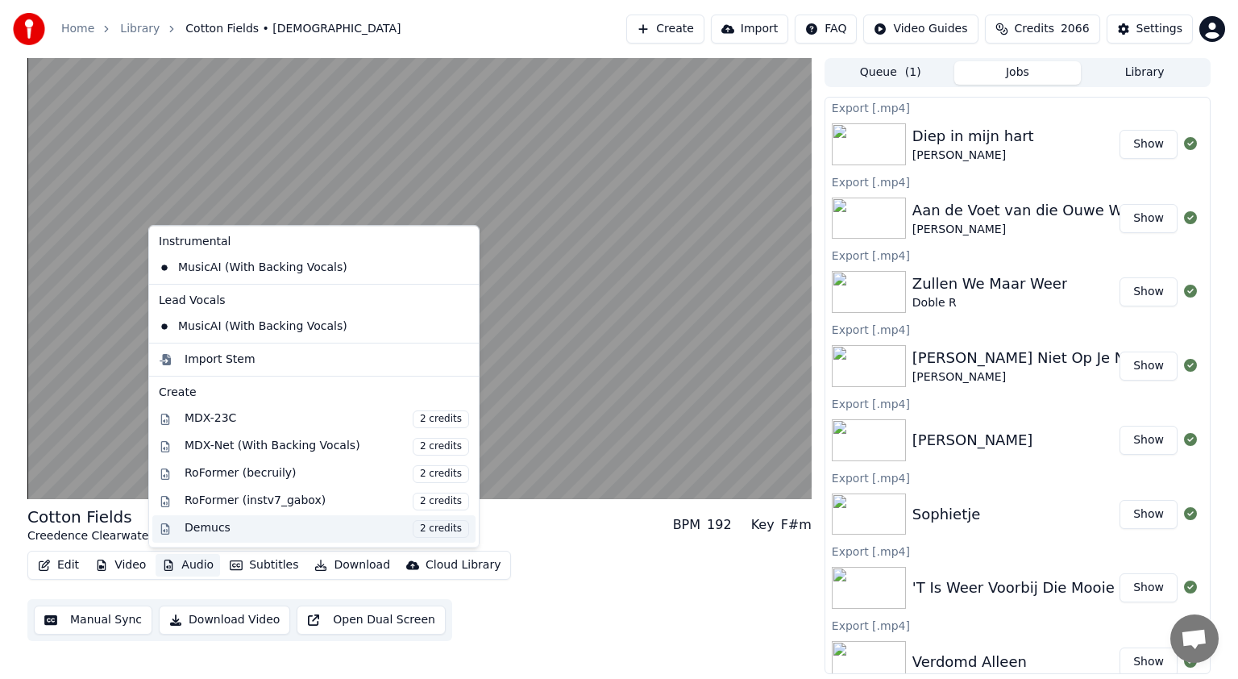
click at [225, 529] on div "Demucs 2 credits" at bounding box center [327, 529] width 284 height 18
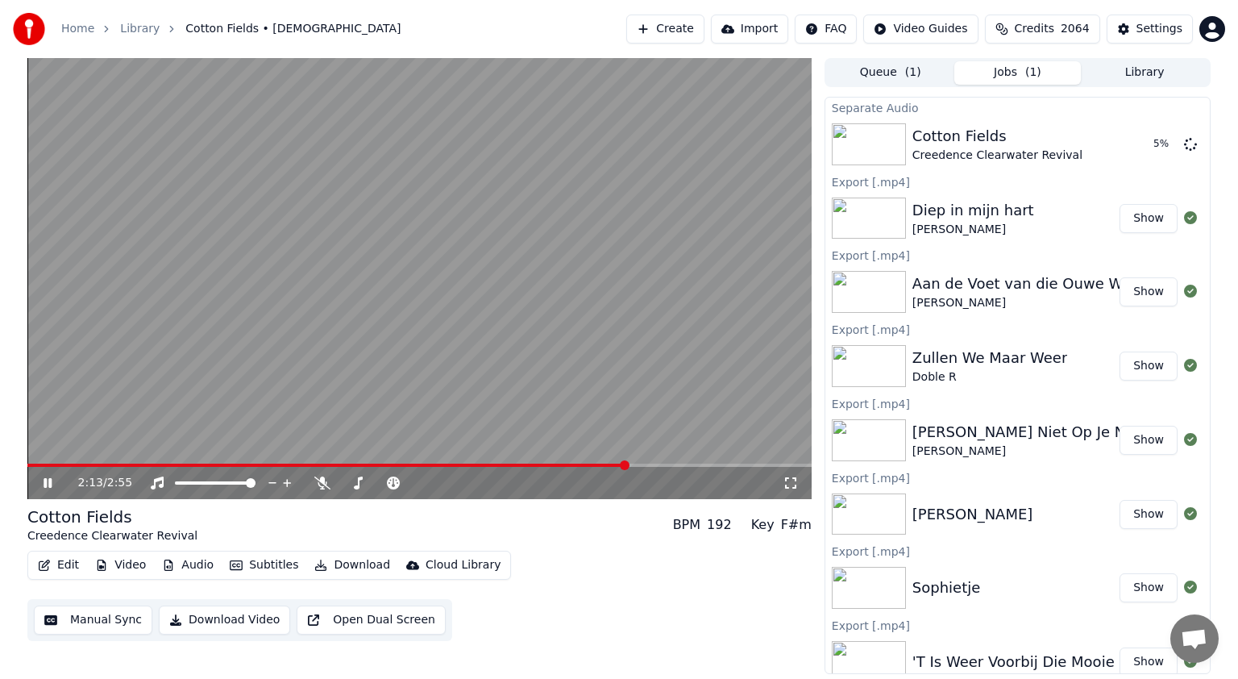
click at [48, 477] on icon at bounding box center [59, 482] width 38 height 13
click at [477, 333] on video at bounding box center [419, 278] width 784 height 441
click at [60, 464] on span at bounding box center [338, 464] width 622 height 3
click at [44, 477] on icon at bounding box center [48, 482] width 10 height 11
click at [31, 465] on span at bounding box center [49, 464] width 44 height 3
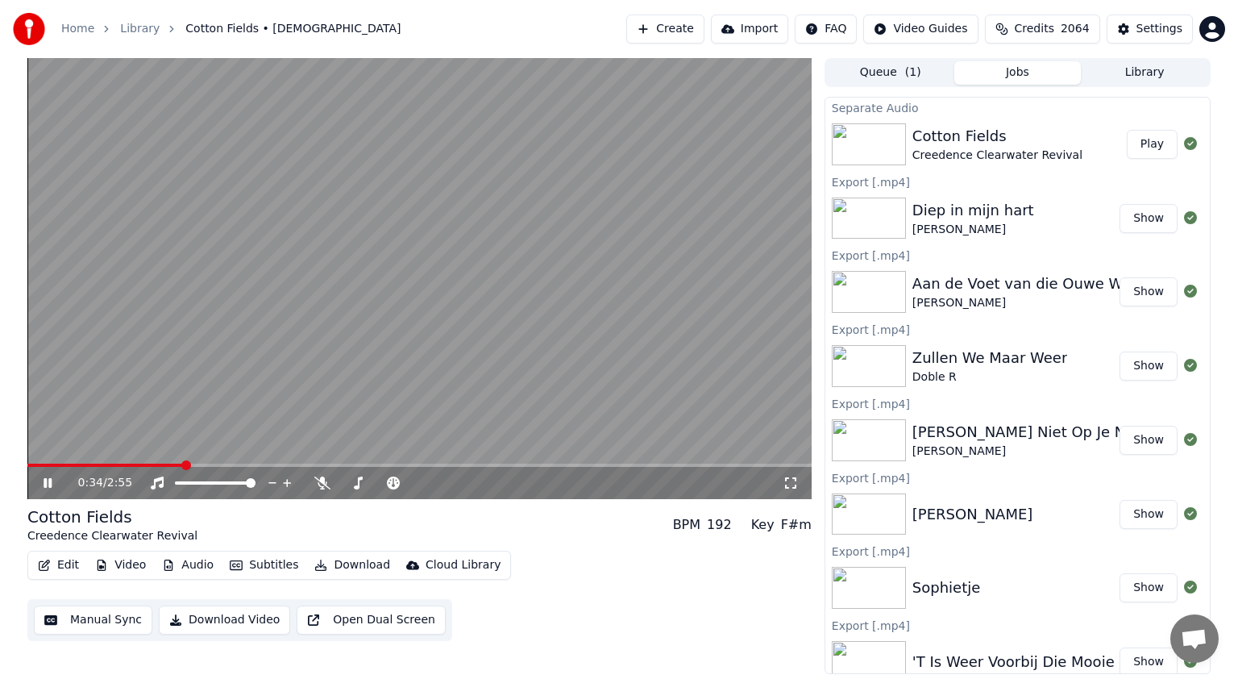
click at [49, 485] on icon at bounding box center [48, 483] width 8 height 10
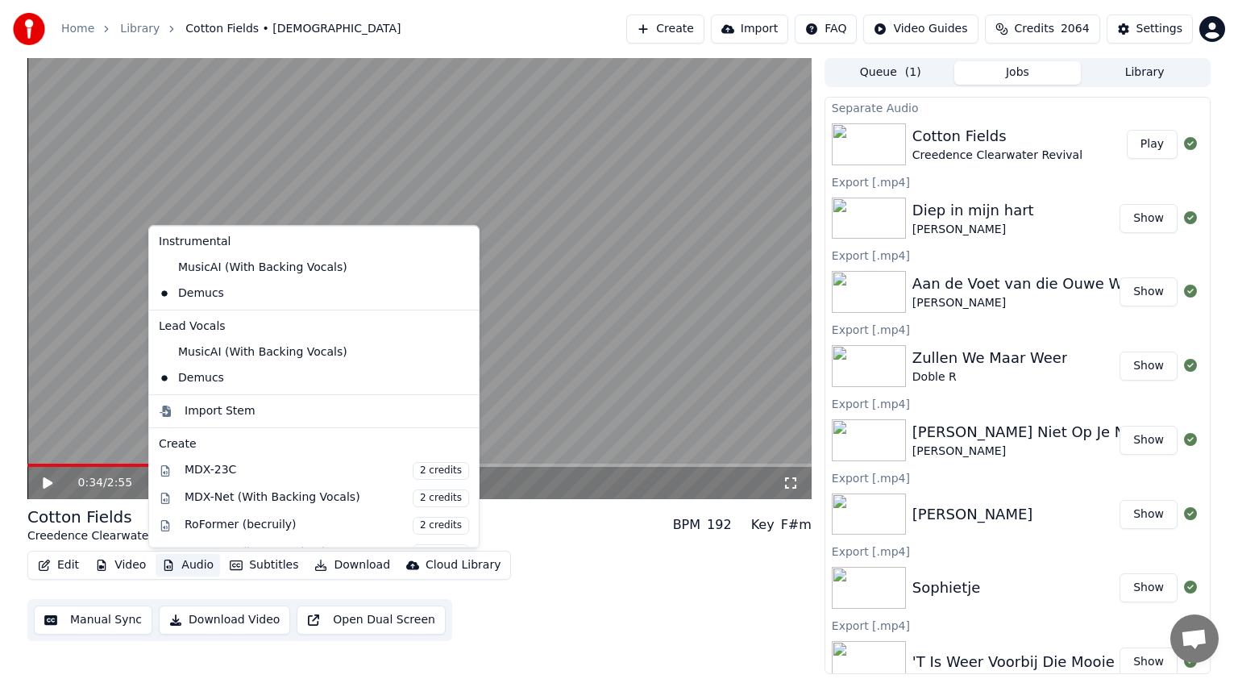
click at [190, 562] on button "Audio" at bounding box center [188, 565] width 64 height 23
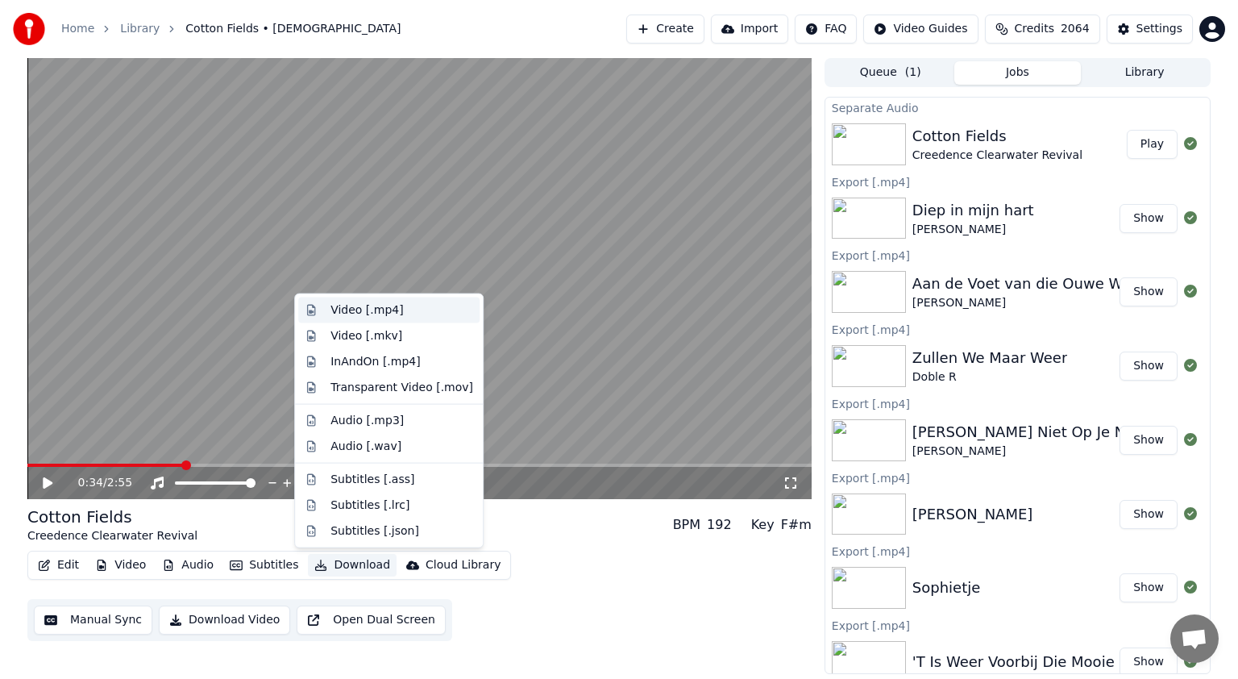
click at [363, 309] on div "Video [.mp4]" at bounding box center [366, 310] width 73 height 16
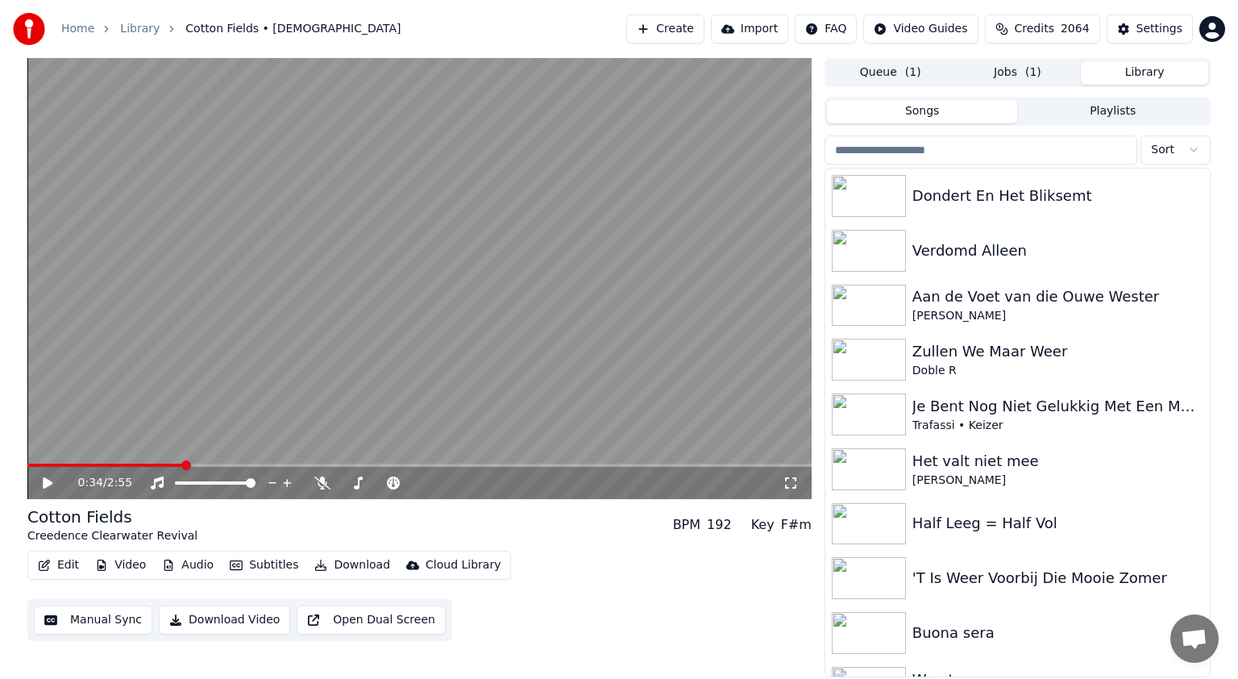
click at [1150, 68] on button "Library" at bounding box center [1144, 72] width 127 height 23
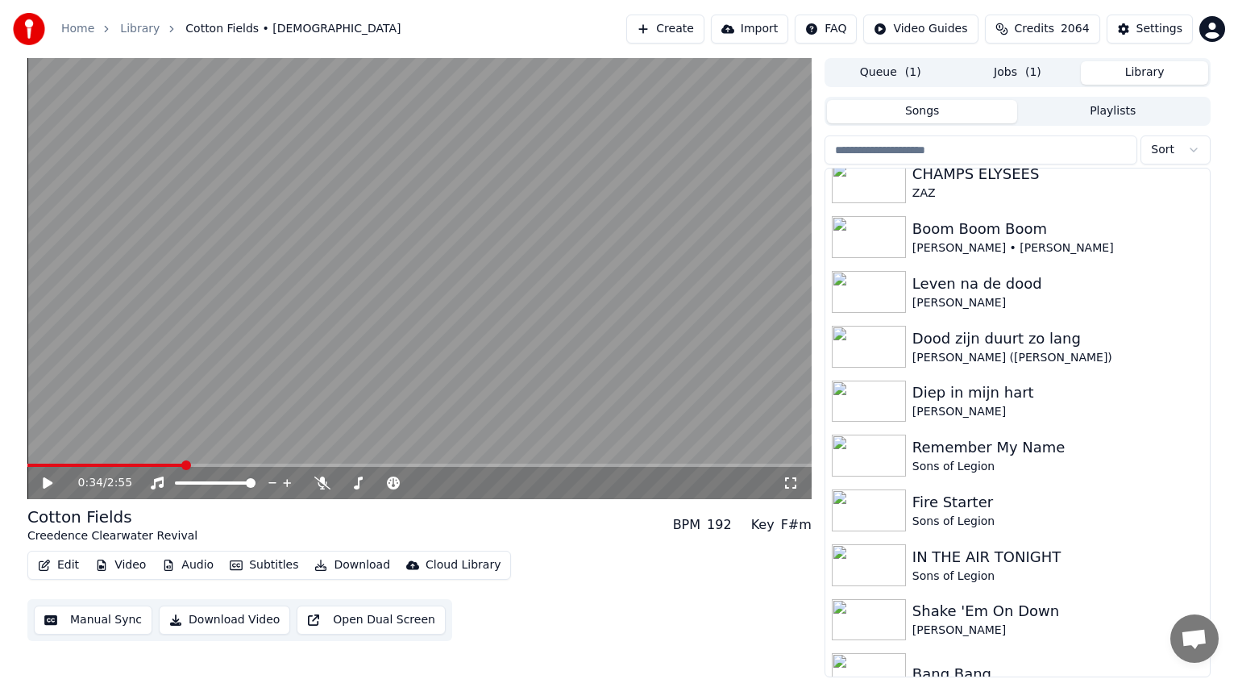
scroll to position [1073, 0]
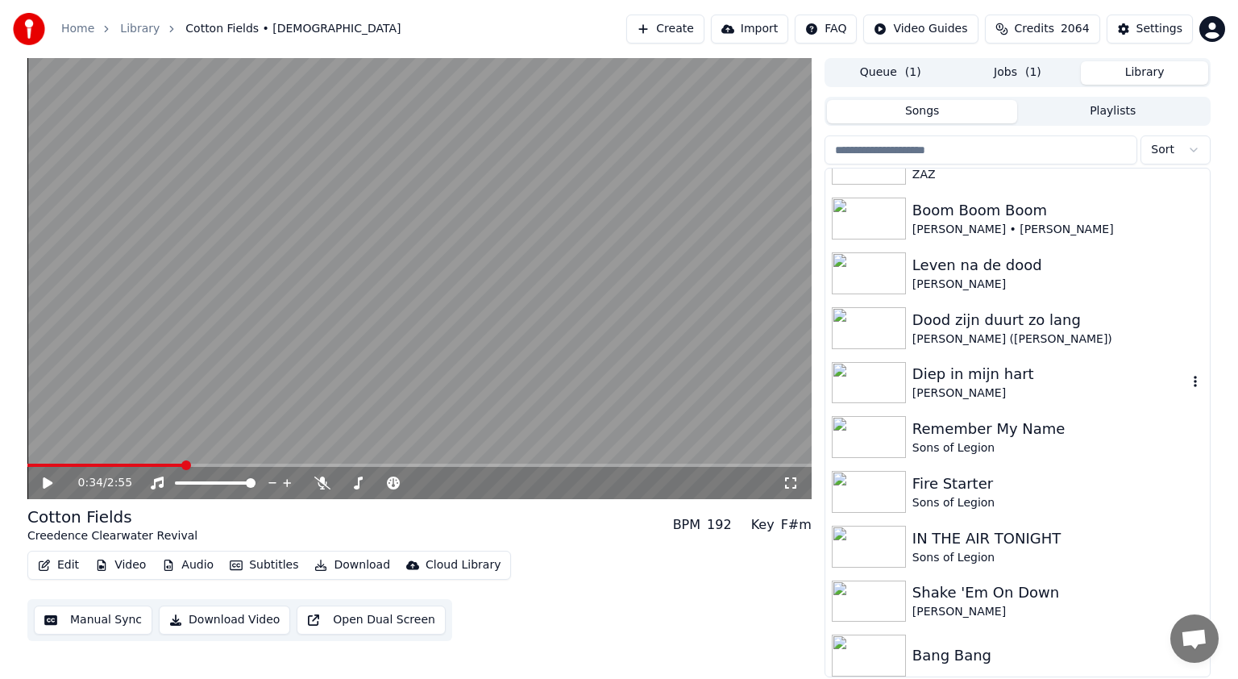
click at [882, 376] on img at bounding box center [869, 383] width 74 height 42
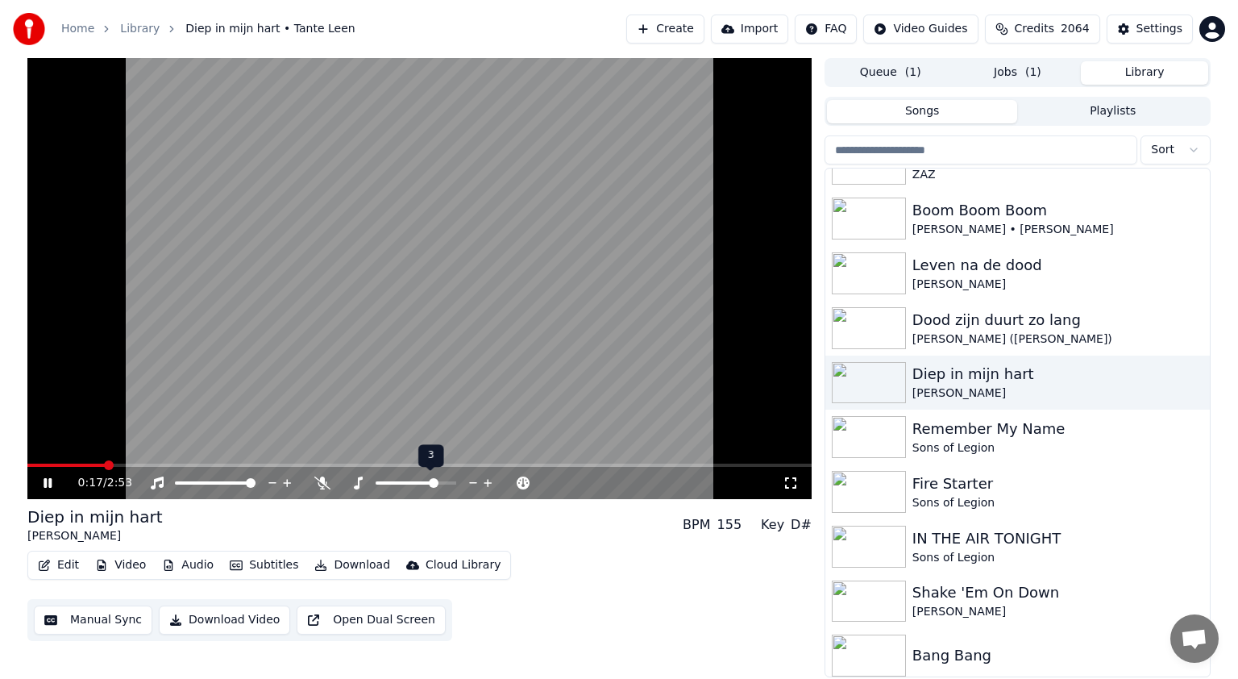
click at [436, 485] on span at bounding box center [434, 483] width 10 height 10
click at [450, 488] on span at bounding box center [451, 483] width 10 height 10
click at [47, 484] on icon at bounding box center [48, 483] width 8 height 10
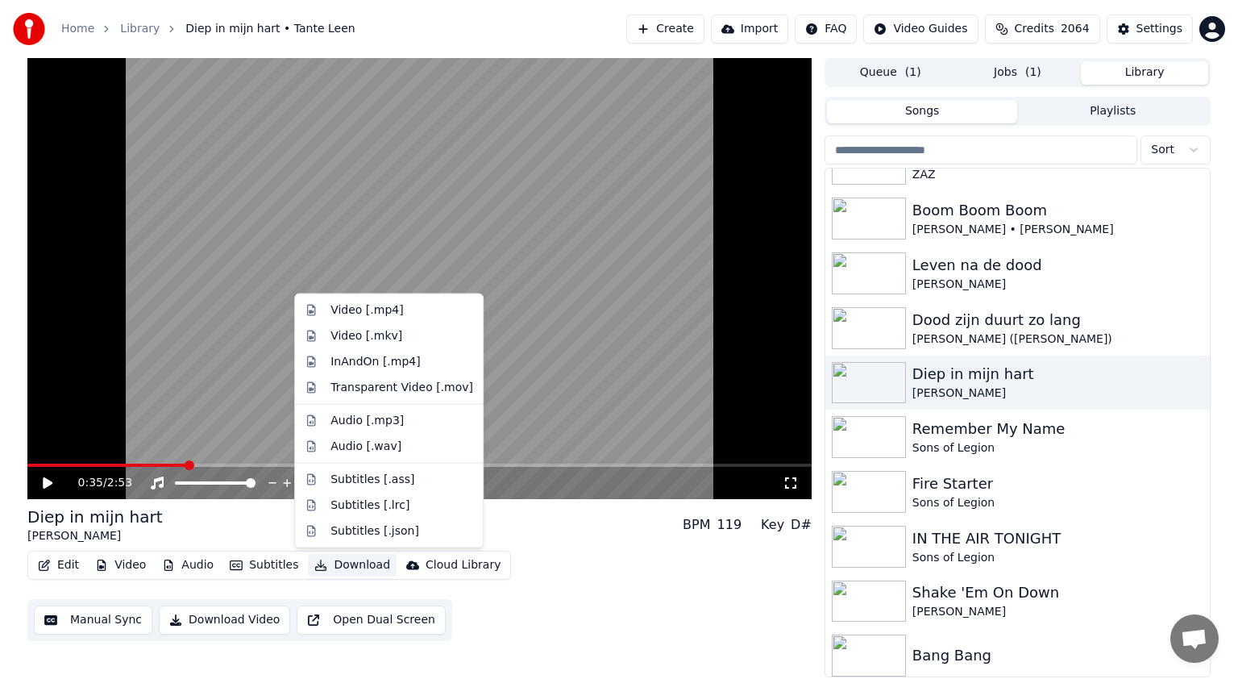
click at [356, 564] on button "Download" at bounding box center [352, 565] width 89 height 23
click at [348, 313] on div "Video [.mp4]" at bounding box center [366, 310] width 73 height 16
